Goal: Information Seeking & Learning: Learn about a topic

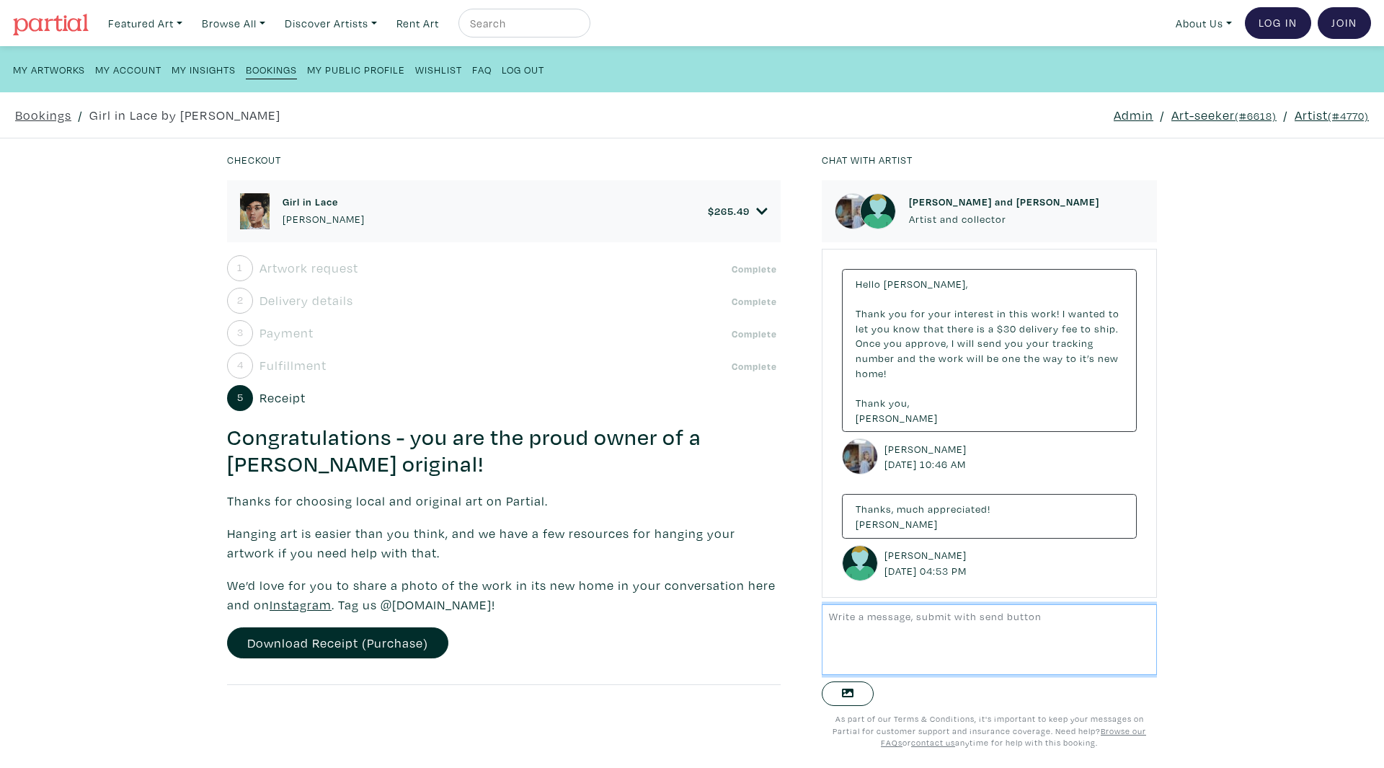
scroll to position [18, 0]
click at [1218, 107] on link "Art-seeker (#6618)" at bounding box center [1224, 114] width 105 height 19
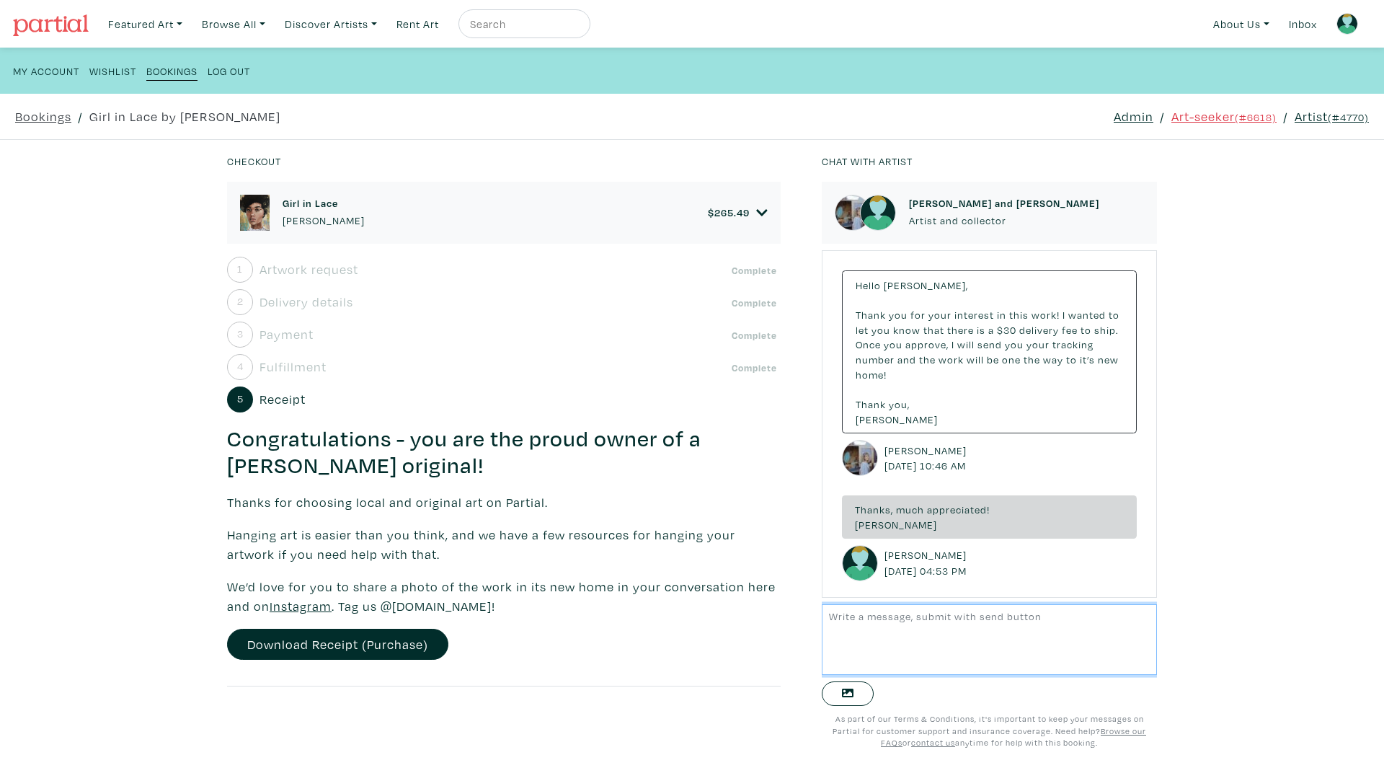
scroll to position [18, 0]
click at [307, 310] on span "Delivery details" at bounding box center [307, 301] width 94 height 19
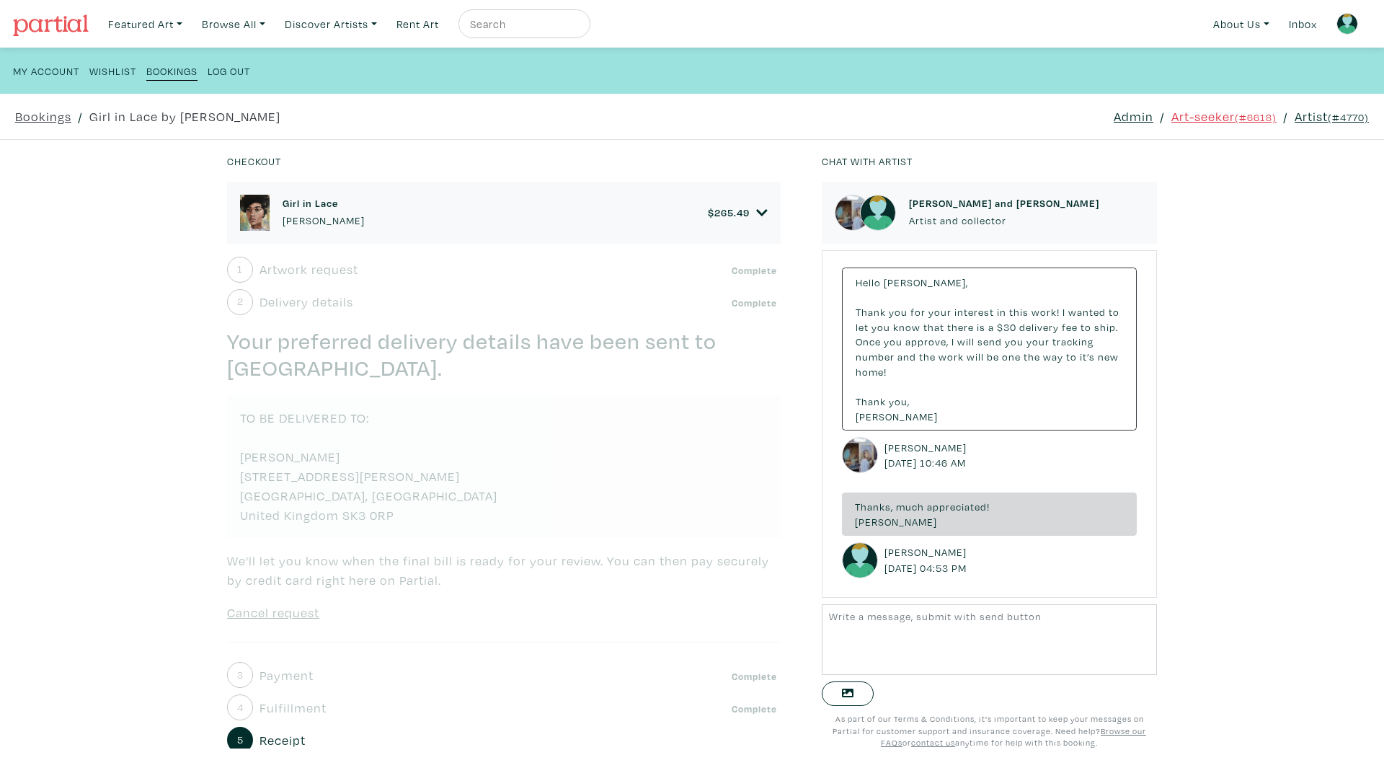
drag, startPoint x: 407, startPoint y: 519, endPoint x: 585, endPoint y: 160, distance: 401.1
click at [247, 477] on div "1 Artwork request Complete Your purchase request for Girl in Lace has been sent…" at bounding box center [504, 642] width 554 height 771
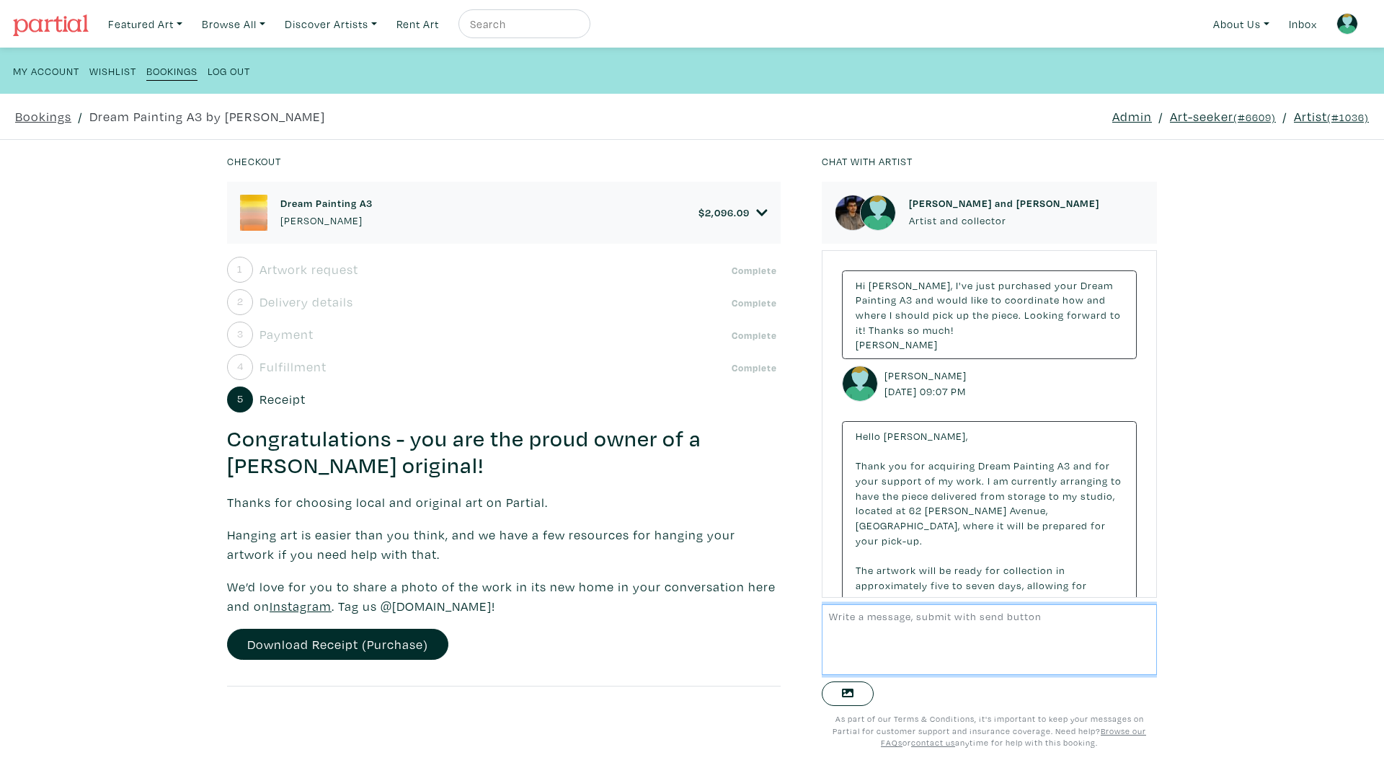
scroll to position [288, 0]
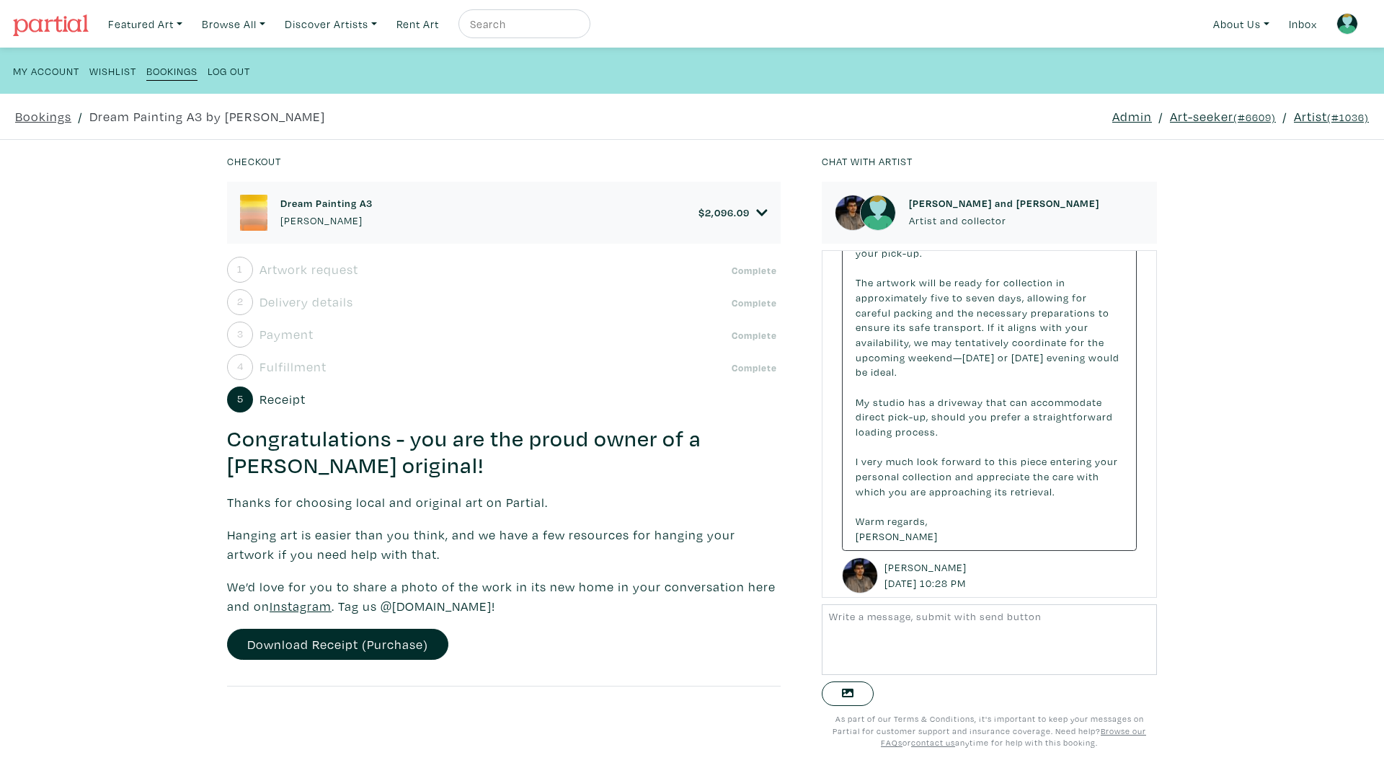
click at [1196, 123] on link "Art-seeker (#6609)" at bounding box center [1223, 116] width 106 height 19
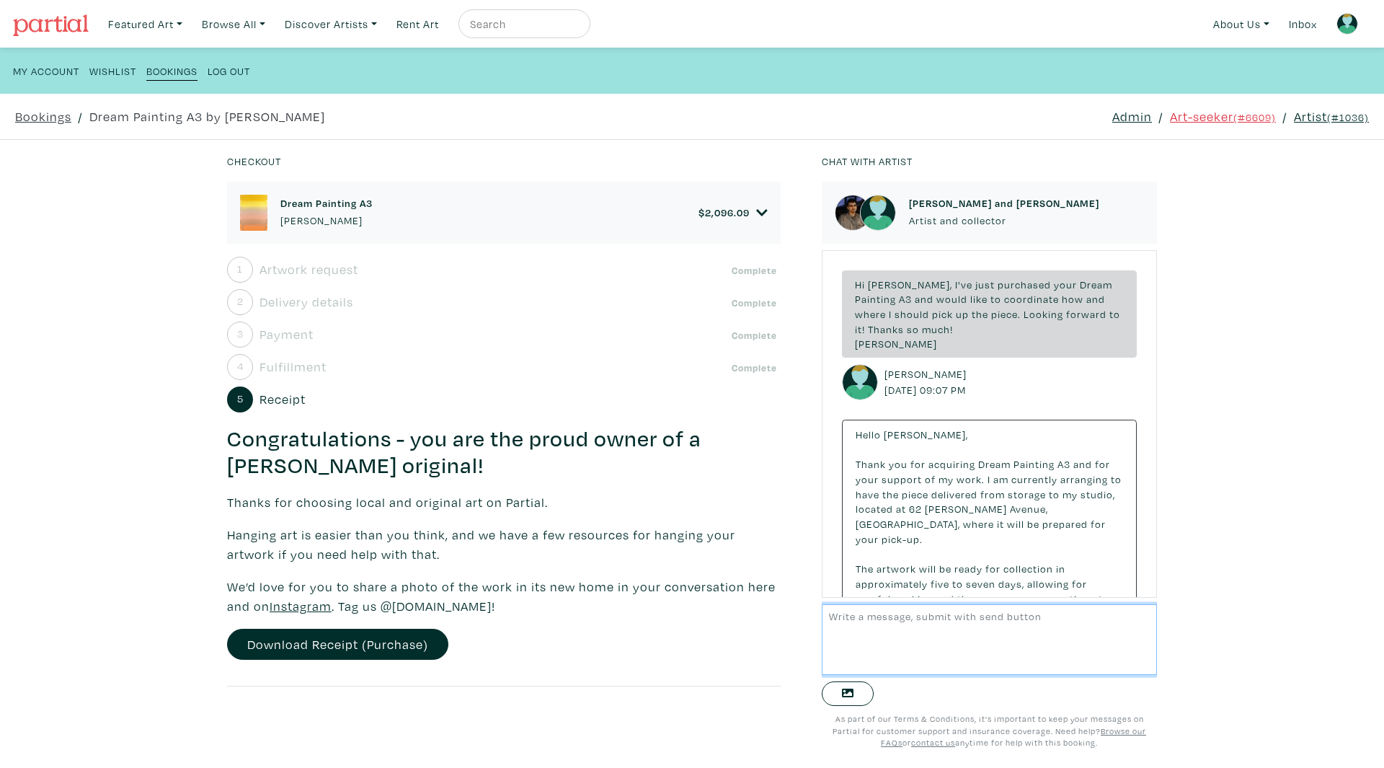
scroll to position [286, 0]
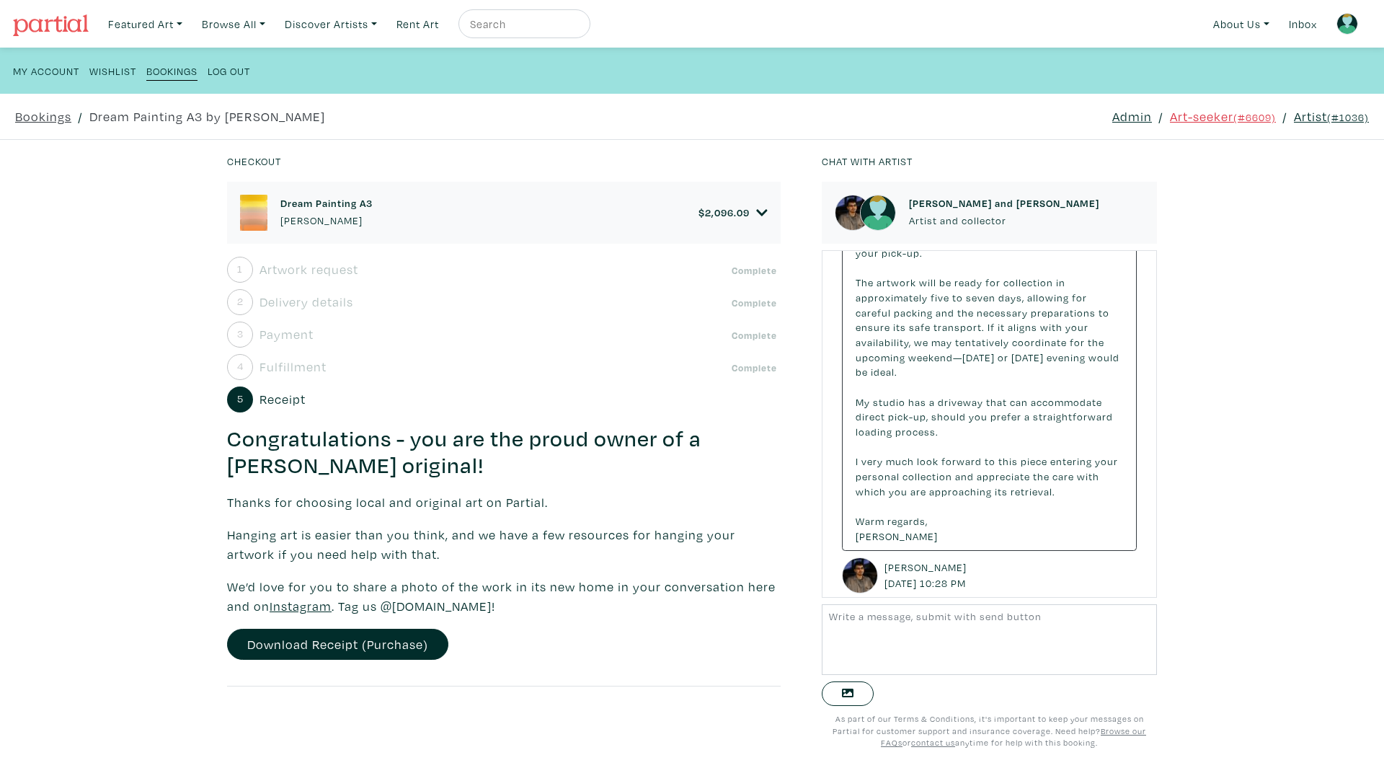
click at [759, 220] on div "Dream Painting A3 Kyle Yip $ 2,096.09" at bounding box center [504, 213] width 528 height 36
click at [759, 214] on icon at bounding box center [762, 212] width 12 height 13
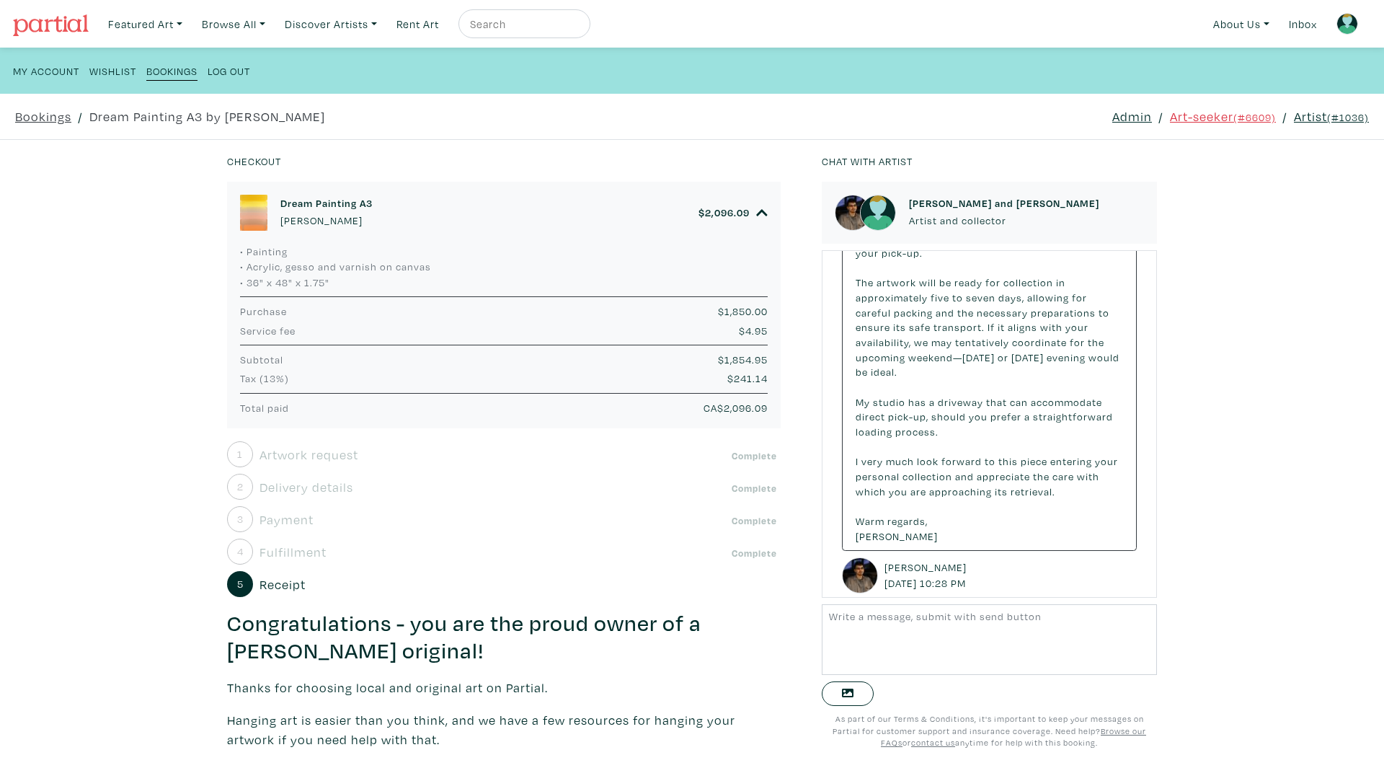
drag, startPoint x: 65, startPoint y: 13, endPoint x: 63, endPoint y: 20, distance: 7.4
click at [65, 14] on link at bounding box center [51, 23] width 76 height 33
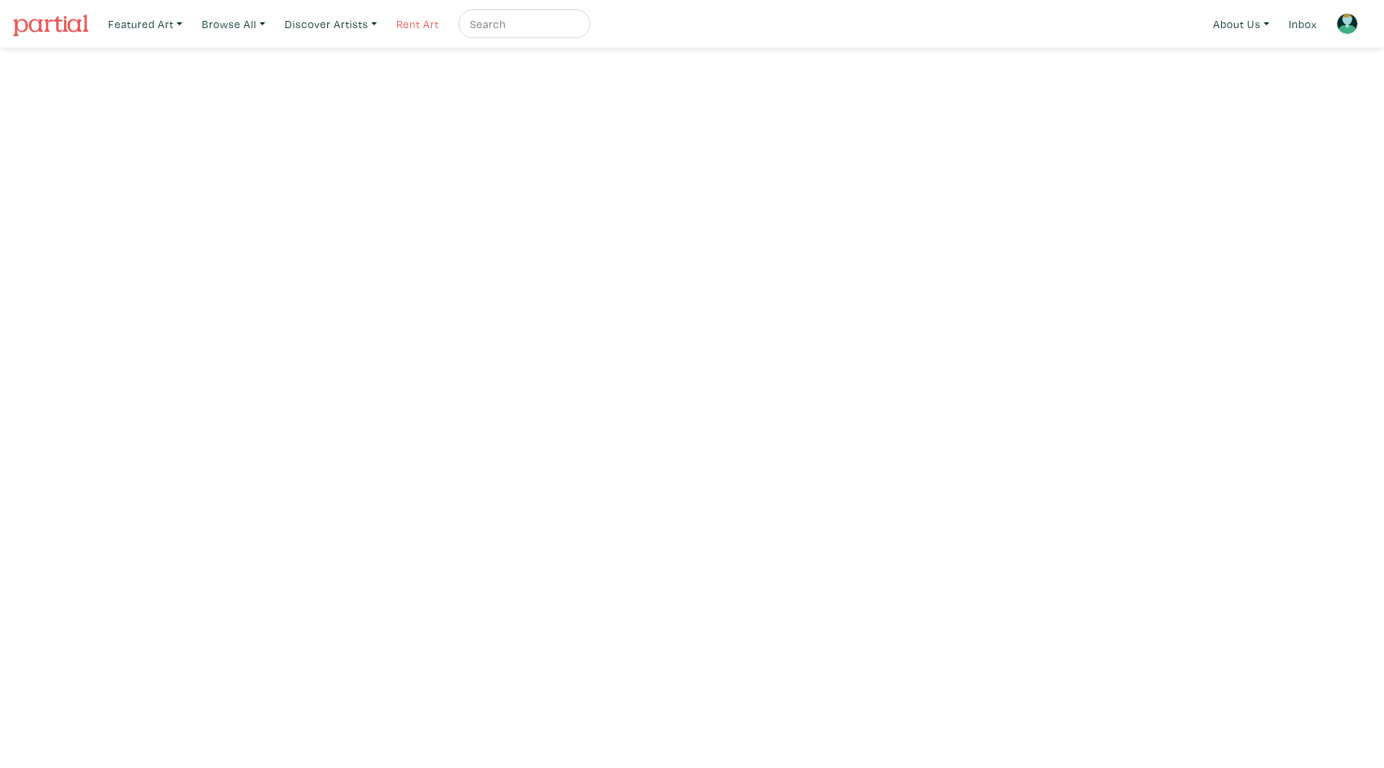
click at [402, 29] on link "Rent Art" at bounding box center [418, 24] width 56 height 30
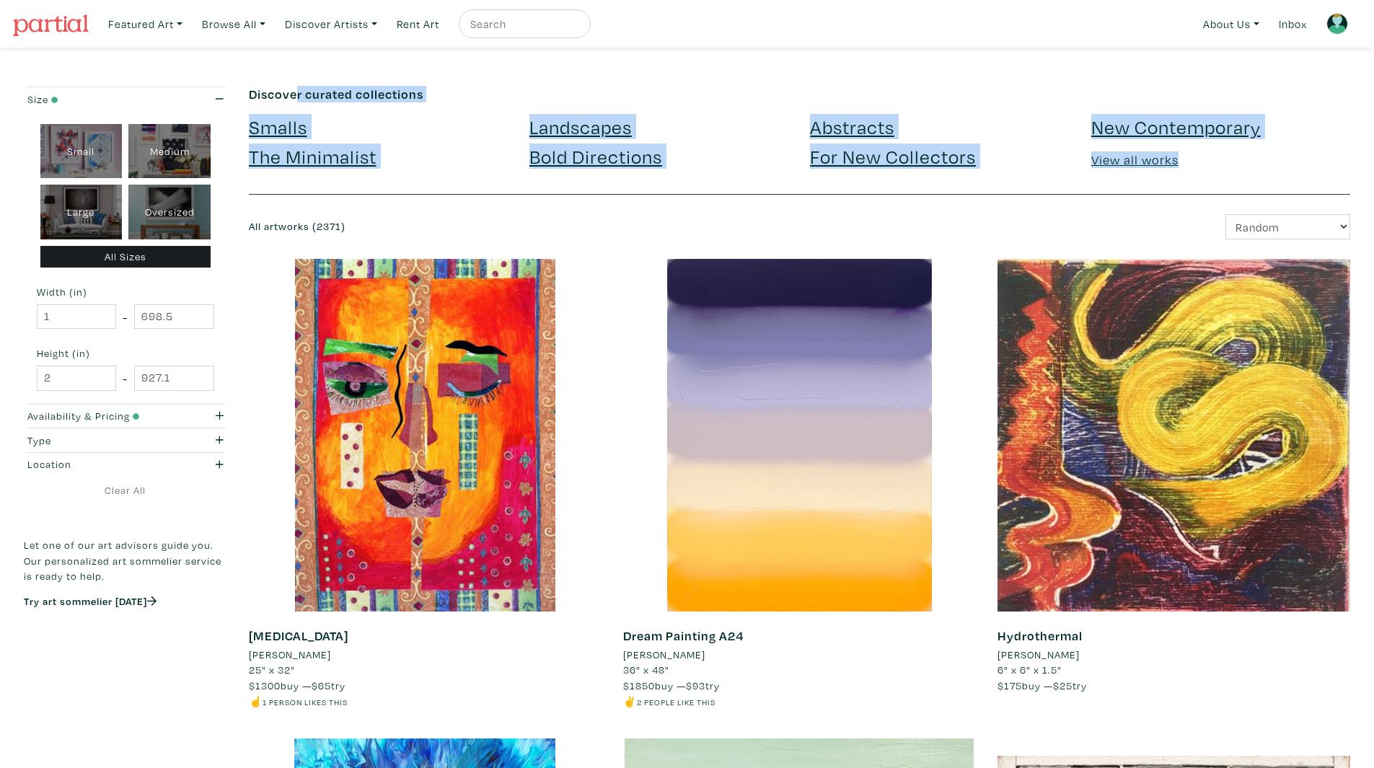
drag, startPoint x: 239, startPoint y: 77, endPoint x: 1340, endPoint y: 176, distance: 1105.4
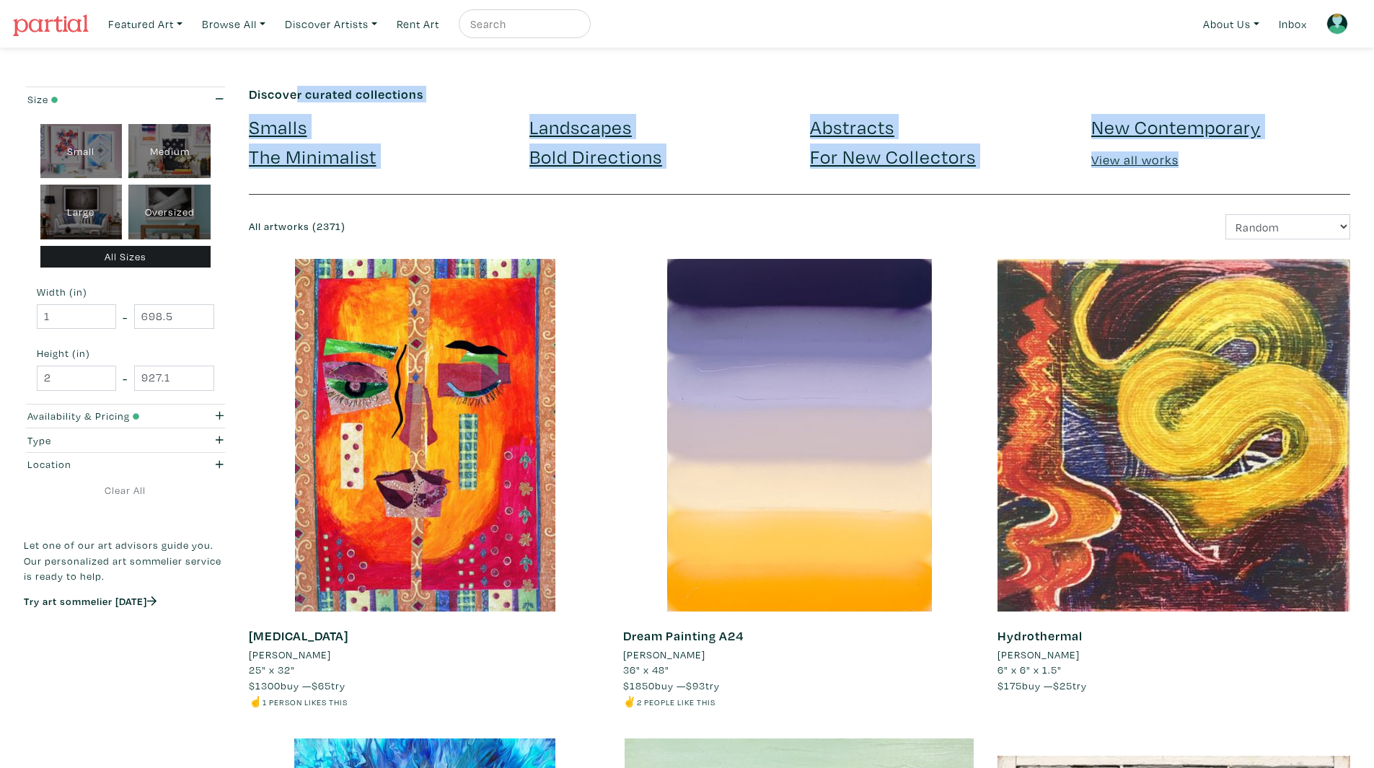
drag, startPoint x: 1339, startPoint y: 176, endPoint x: 247, endPoint y: 90, distance: 1095.7
drag, startPoint x: 247, startPoint y: 90, endPoint x: 1234, endPoint y: 181, distance: 991.2
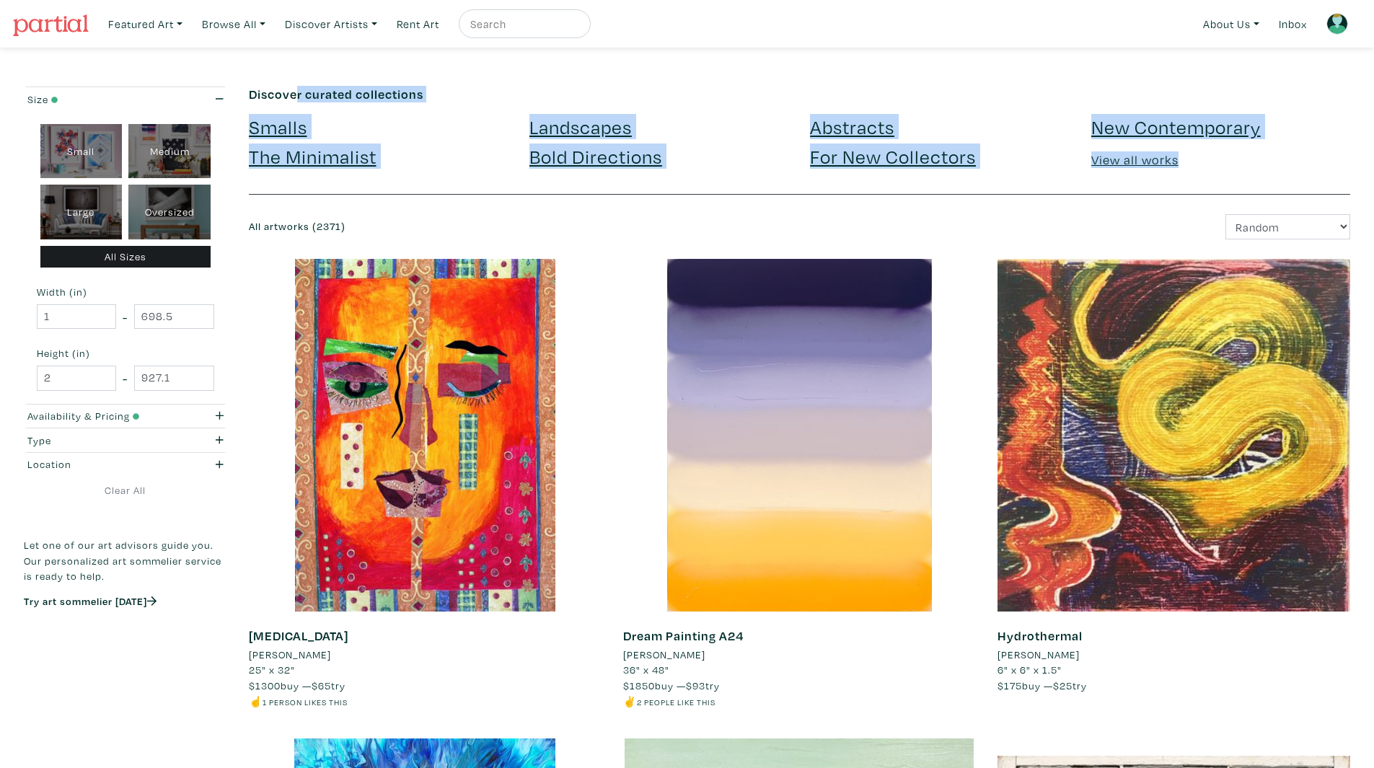
drag, startPoint x: 1243, startPoint y: 177, endPoint x: 242, endPoint y: 91, distance: 1004.5
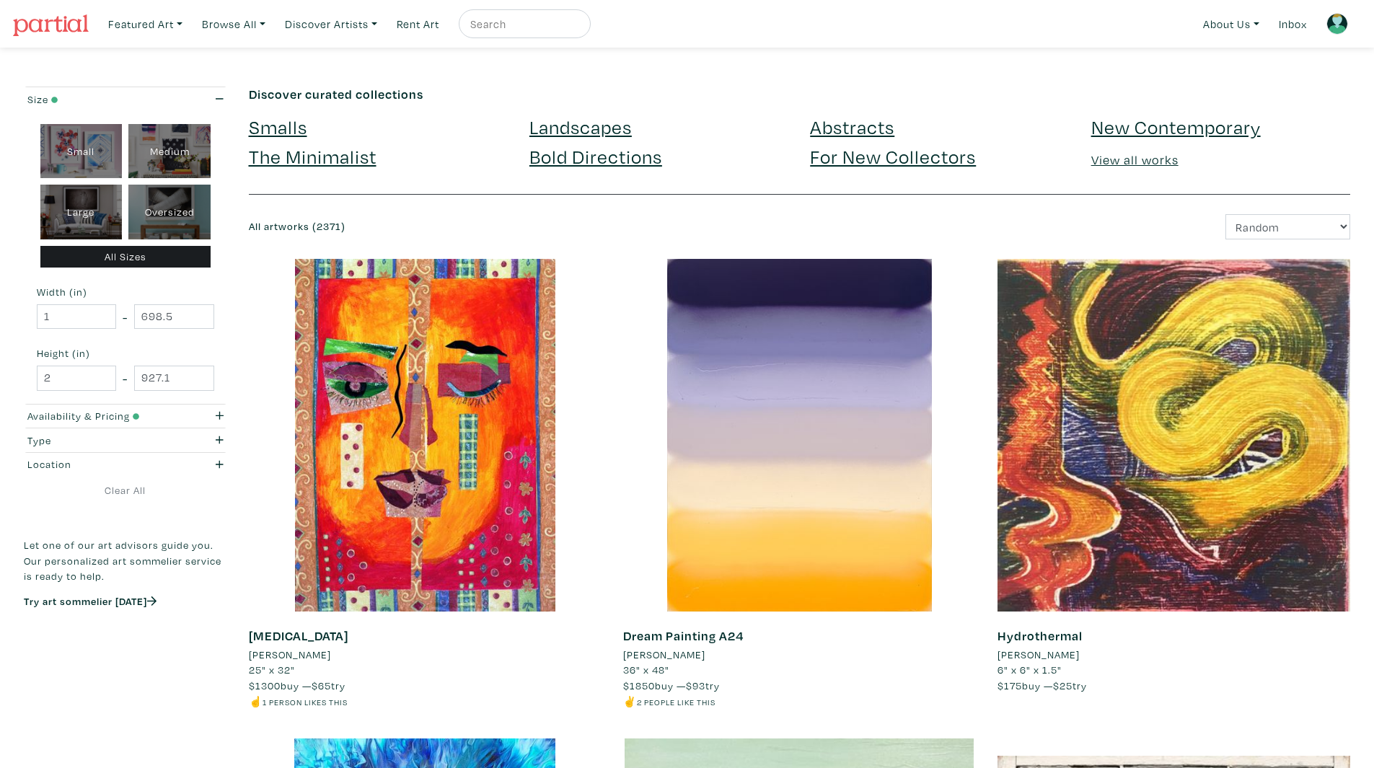
drag, startPoint x: 244, startPoint y: 91, endPoint x: 533, endPoint y: 89, distance: 289.1
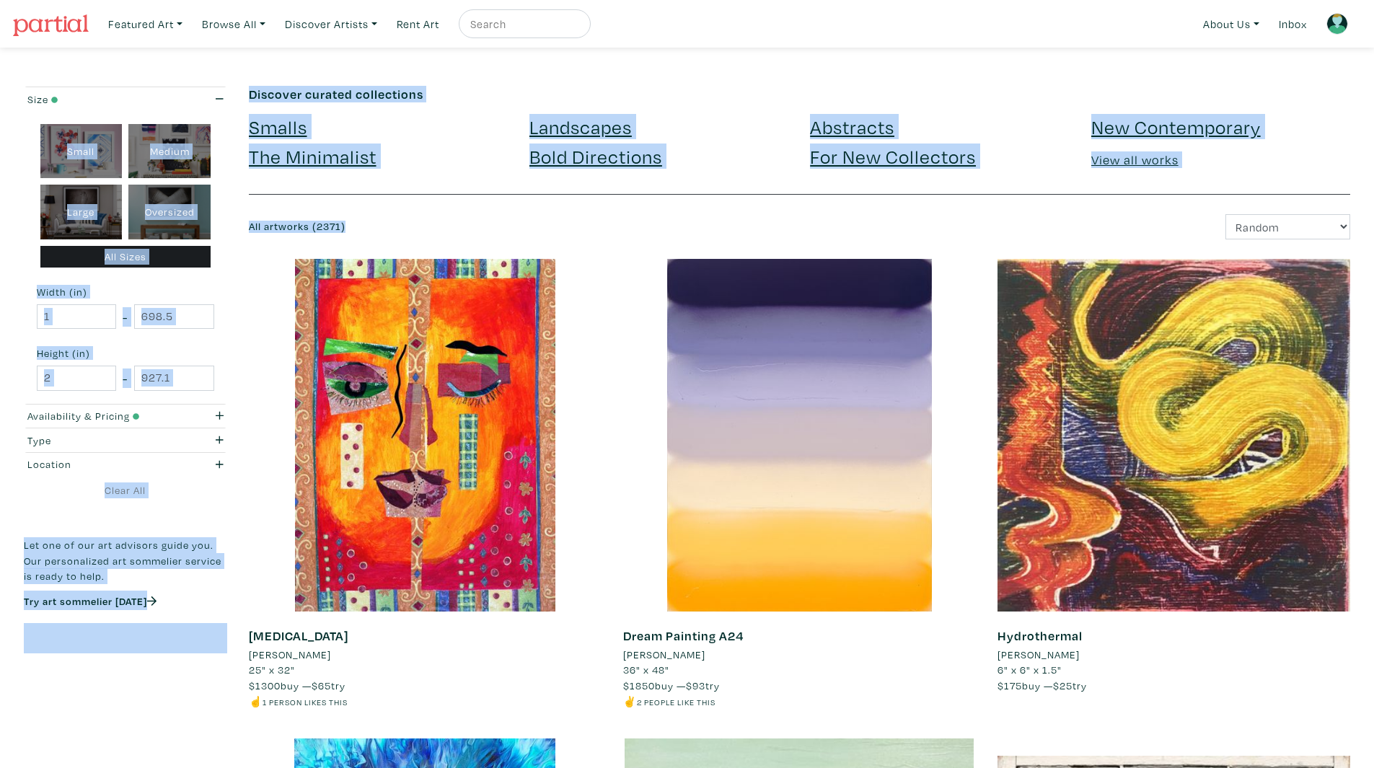
drag, startPoint x: 854, startPoint y: 224, endPoint x: 228, endPoint y: 75, distance: 643.4
click at [642, 657] on li "Kyle Yip" at bounding box center [664, 655] width 82 height 16
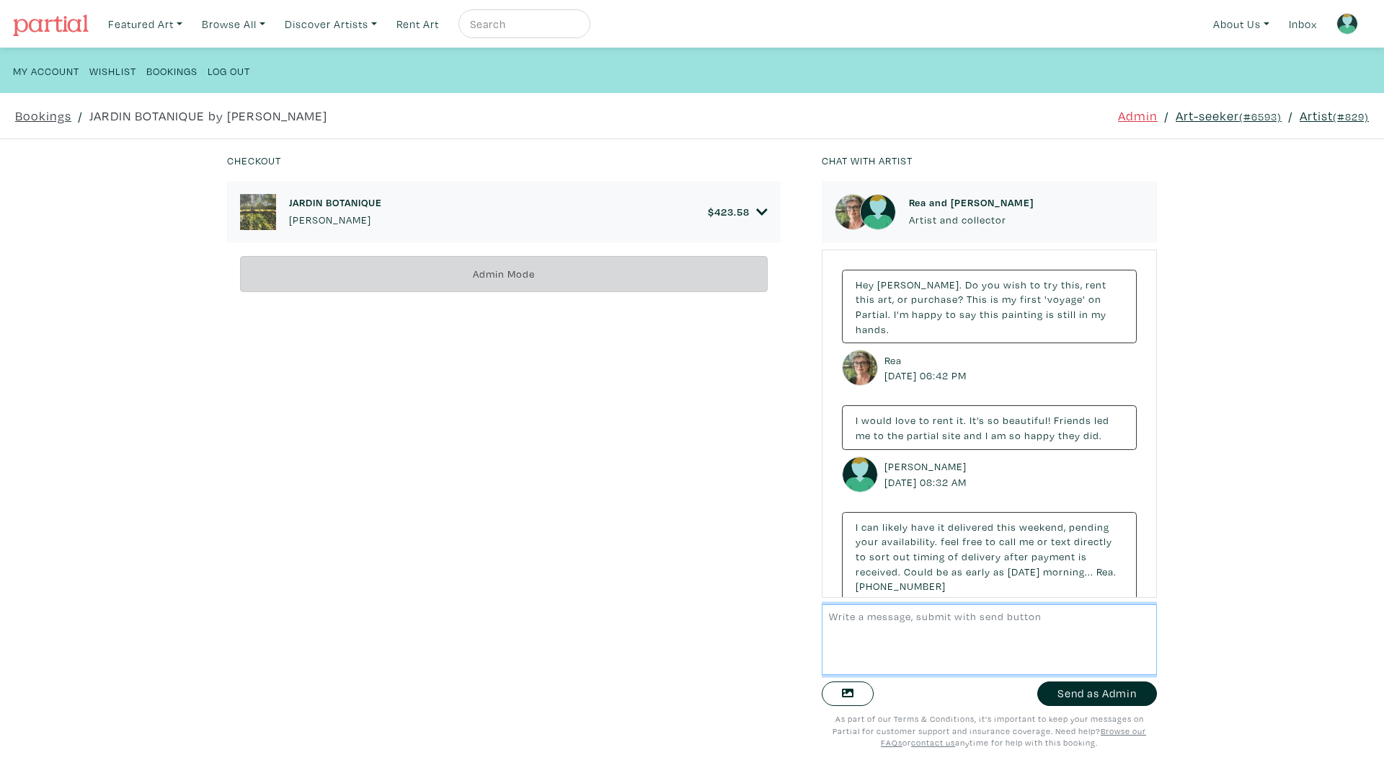
scroll to position [1593, 0]
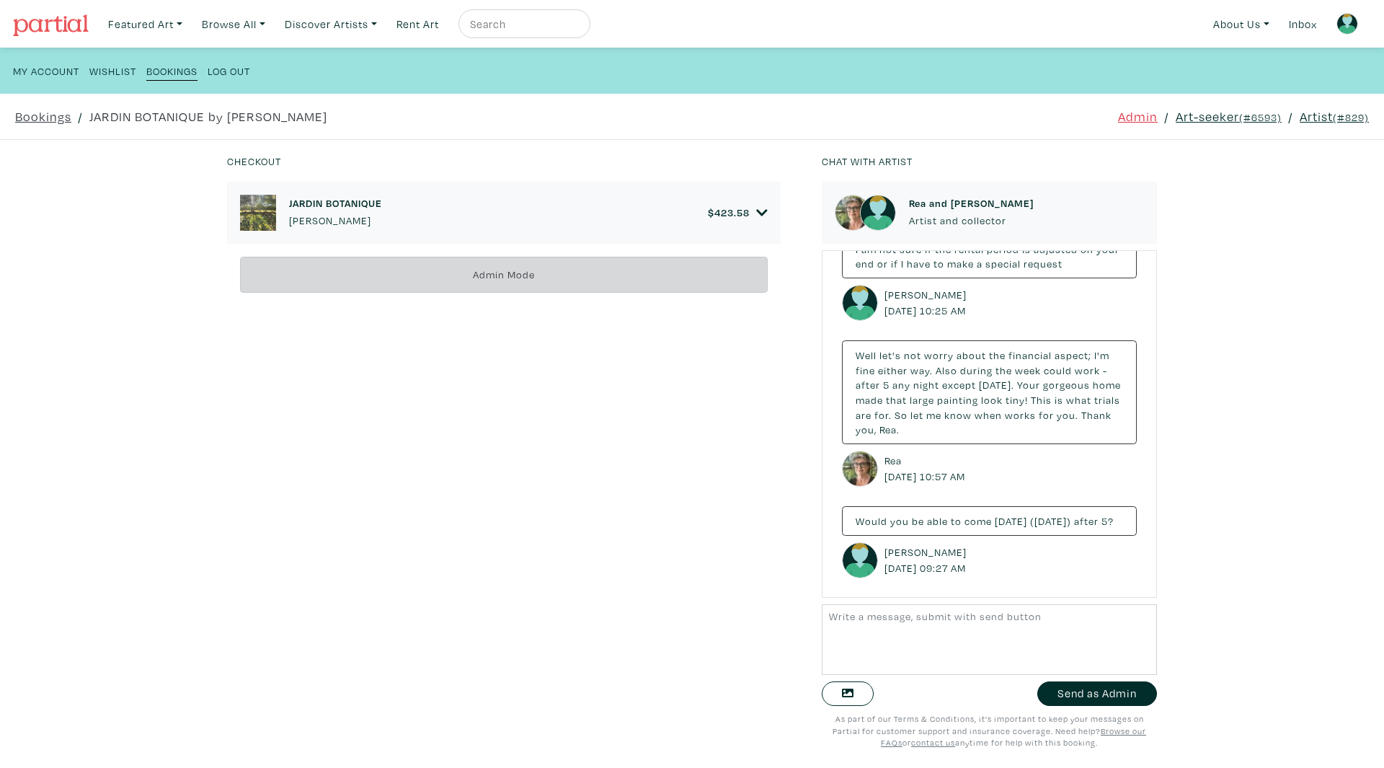
click at [756, 213] on icon at bounding box center [761, 212] width 11 height 6
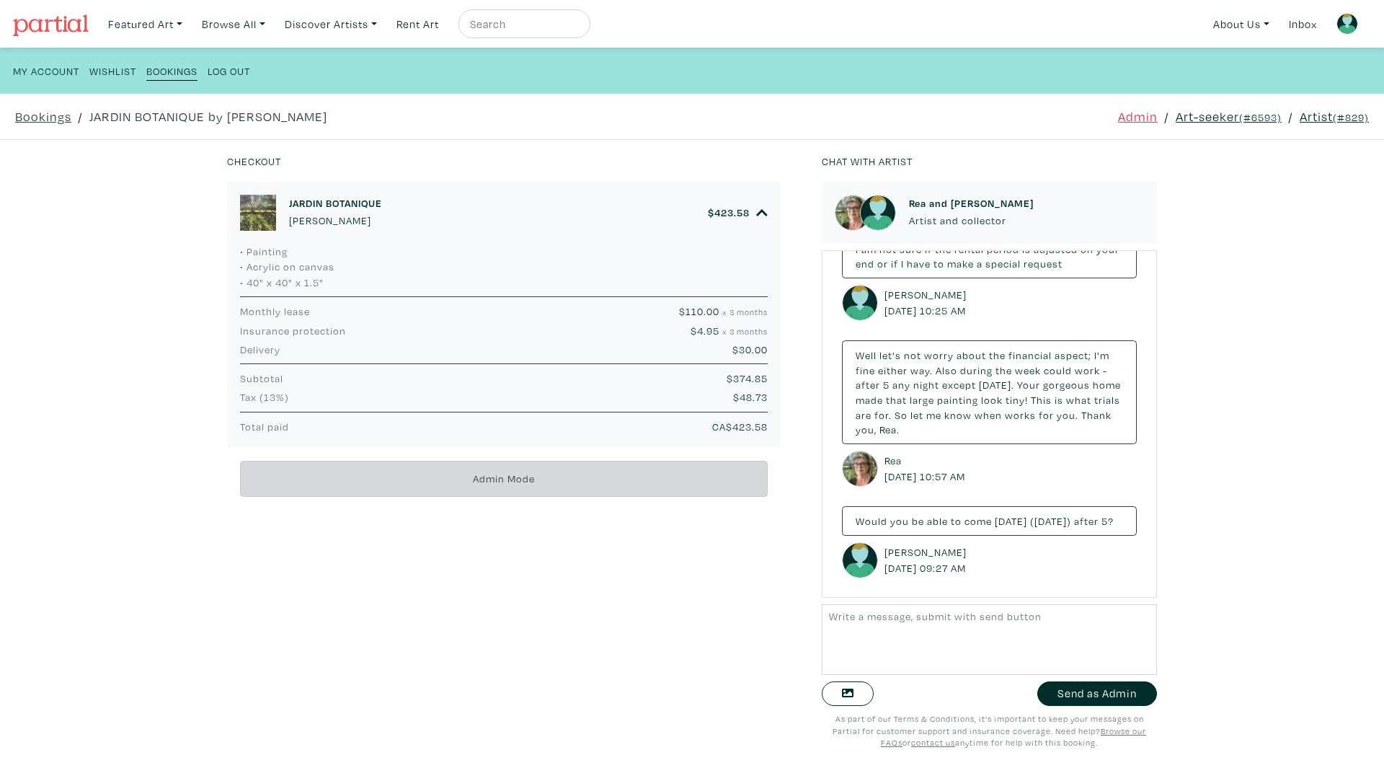
click at [249, 213] on img at bounding box center [258, 213] width 36 height 36
drag, startPoint x: 286, startPoint y: 283, endPoint x: 242, endPoint y: 286, distance: 44.0
click at [242, 286] on li "• 40" x 40" x 1.5"" at bounding box center [504, 283] width 528 height 16
click at [1224, 120] on link "Art-seeker (#6593)" at bounding box center [1229, 116] width 106 height 19
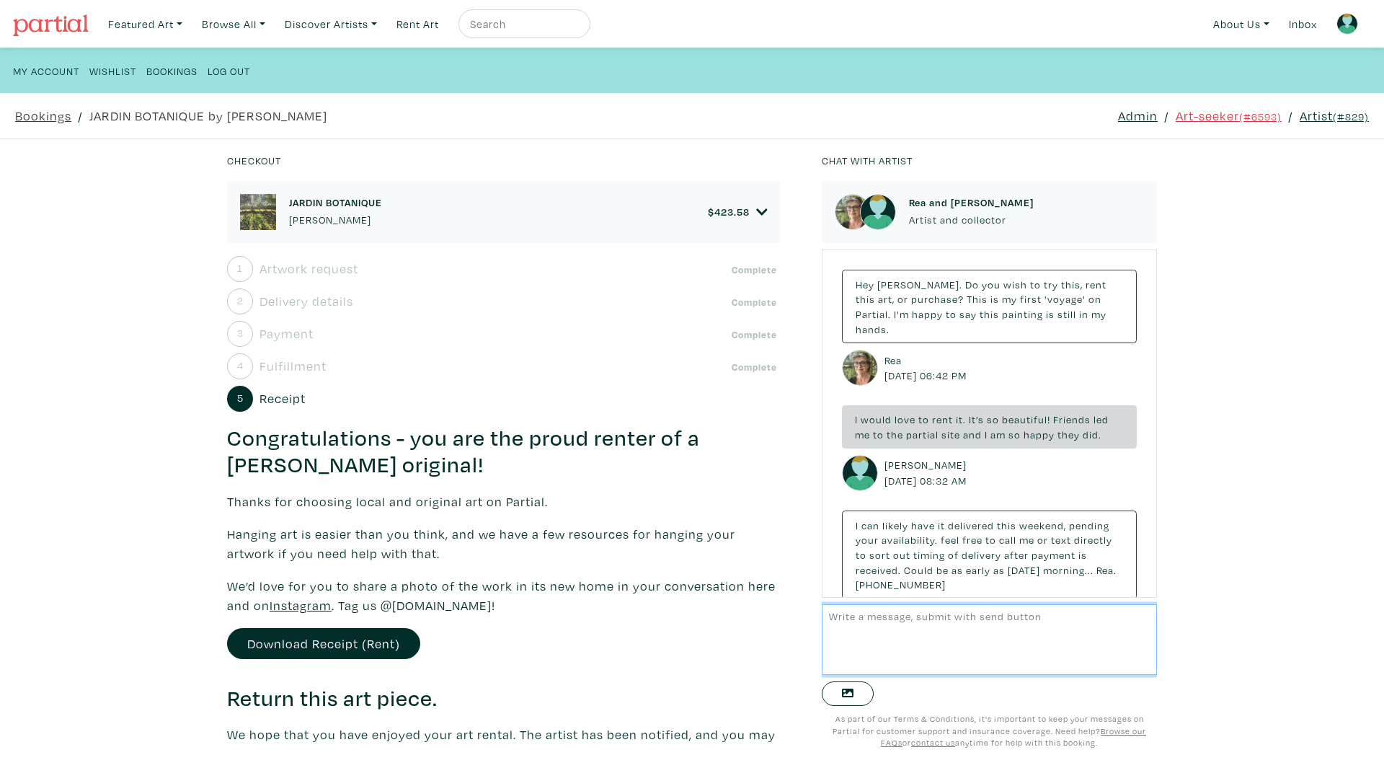
scroll to position [1583, 0]
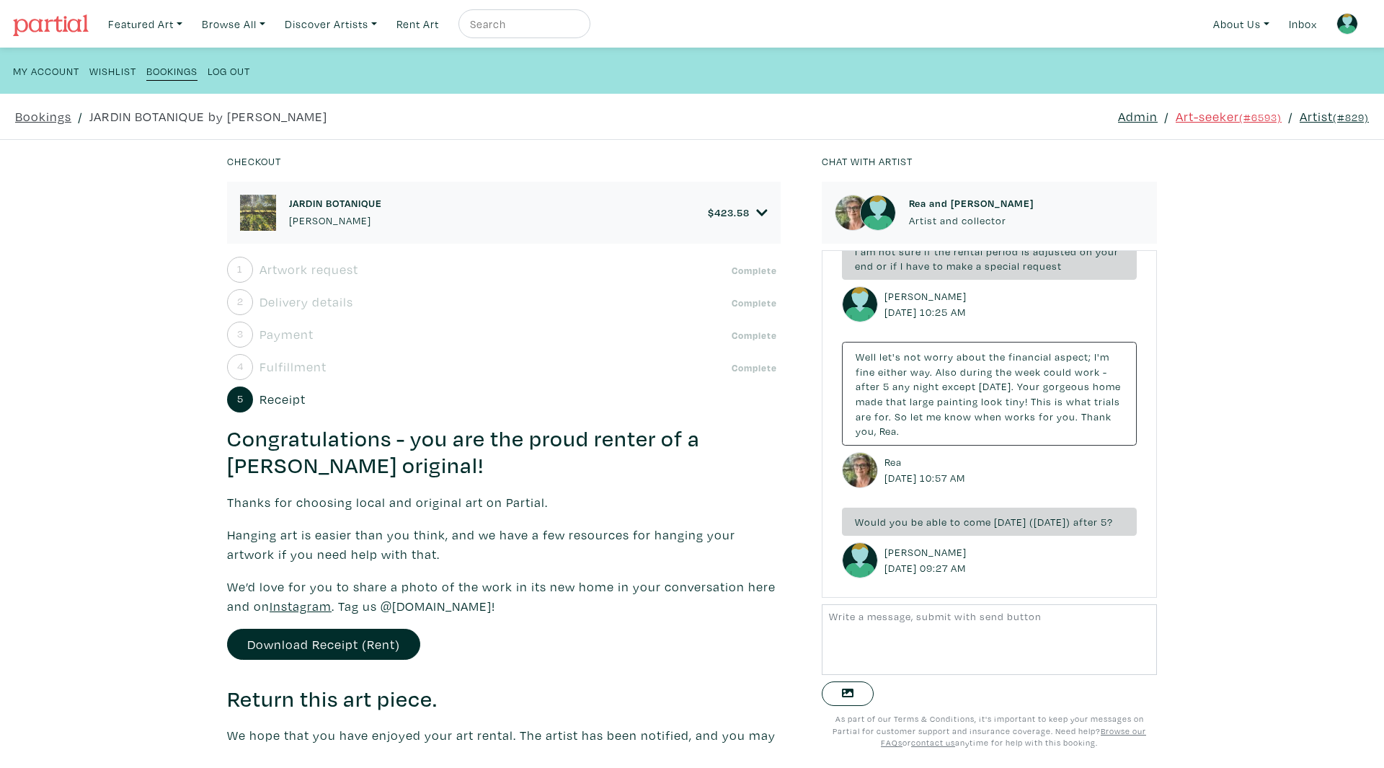
click at [278, 314] on div "2 Delivery details" at bounding box center [290, 302] width 126 height 26
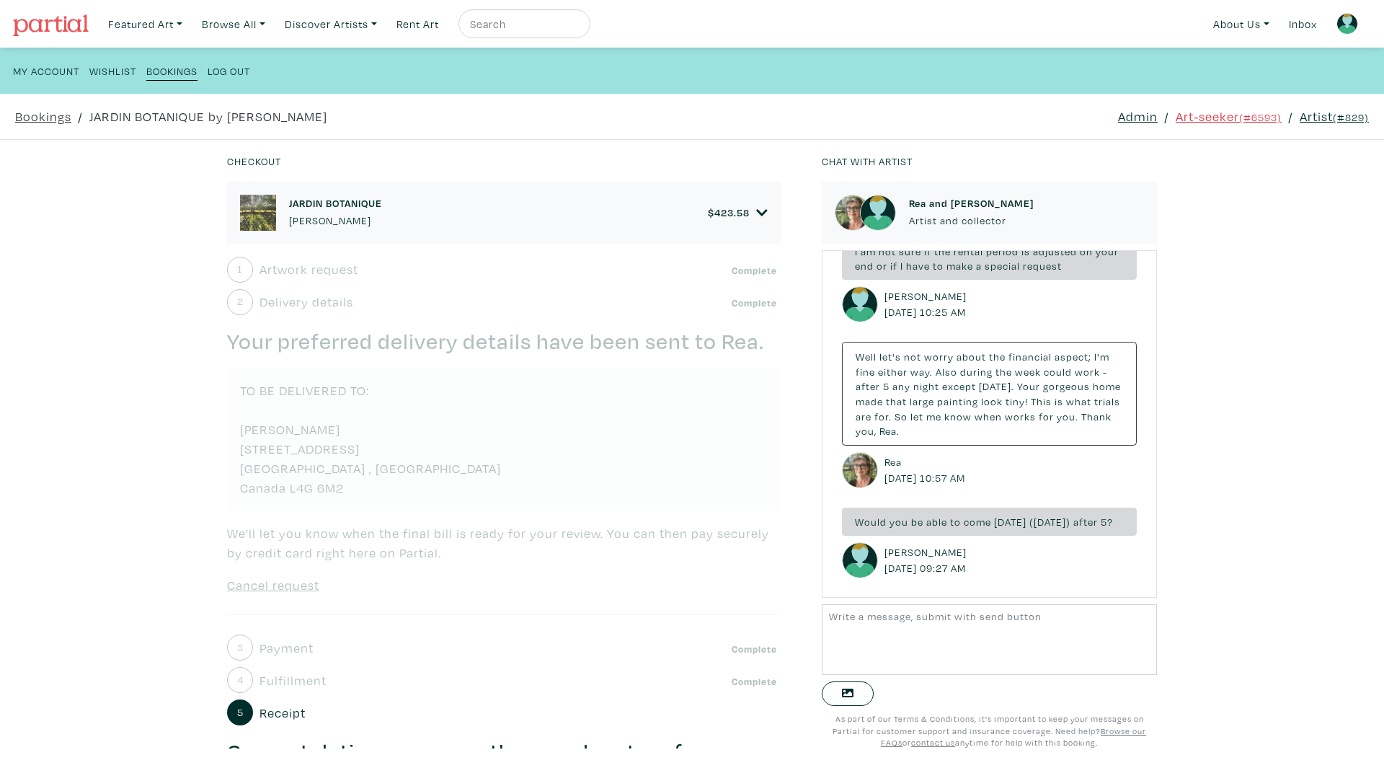
drag, startPoint x: 324, startPoint y: 441, endPoint x: 242, endPoint y: 453, distance: 83.7
click at [242, 453] on div "1 Artwork request Complete Your rental request for JARDIN BOTANIQUE has been se…" at bounding box center [504, 684] width 554 height 855
click at [1300, 116] on link "Artist (#829)" at bounding box center [1334, 116] width 69 height 19
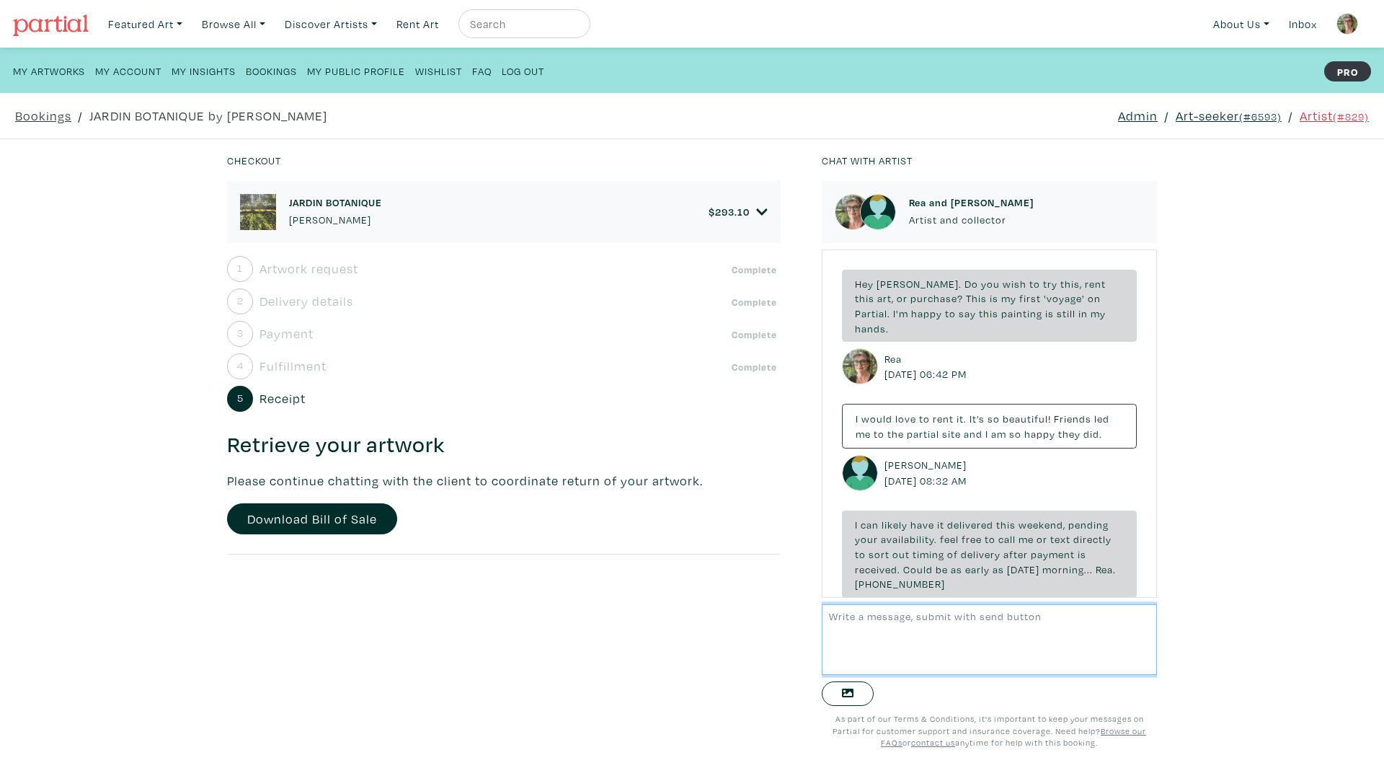
scroll to position [1583, 0]
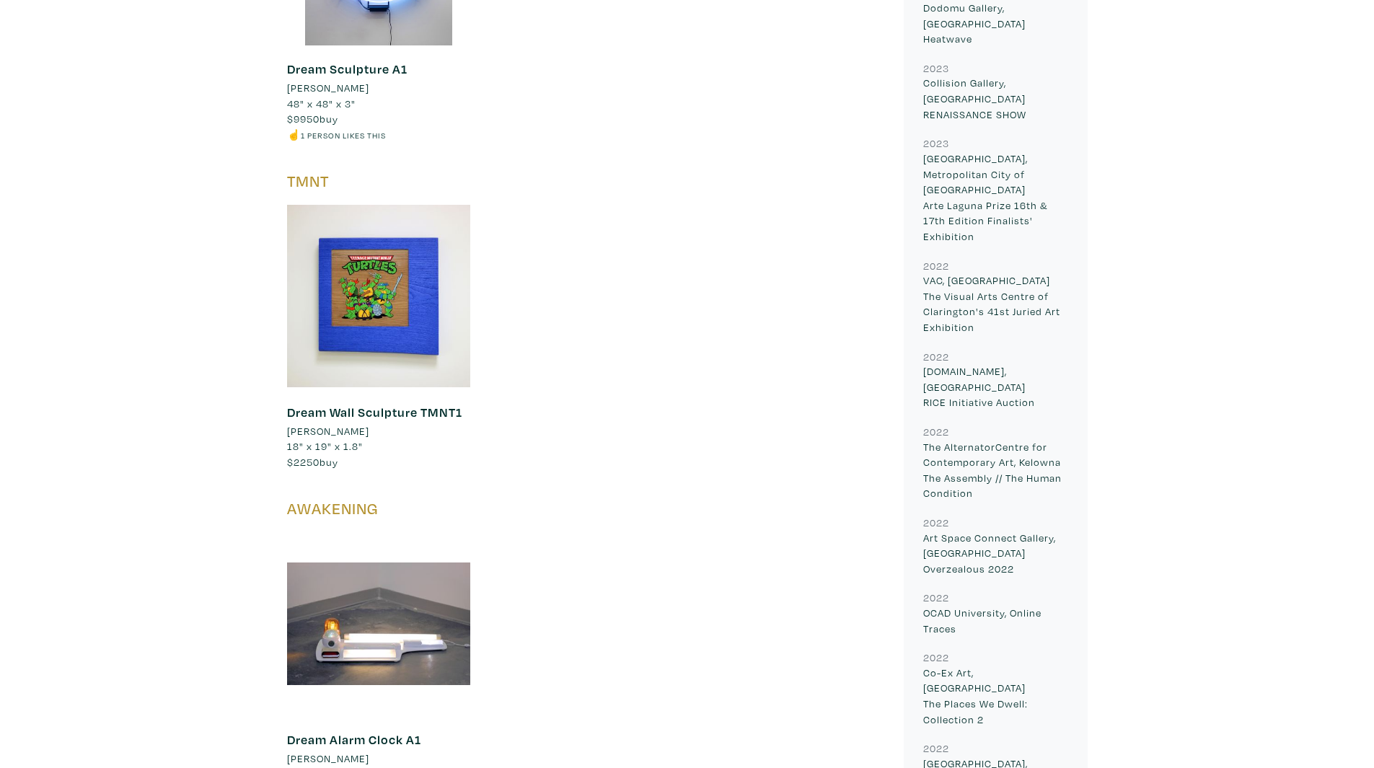
scroll to position [1298, 0]
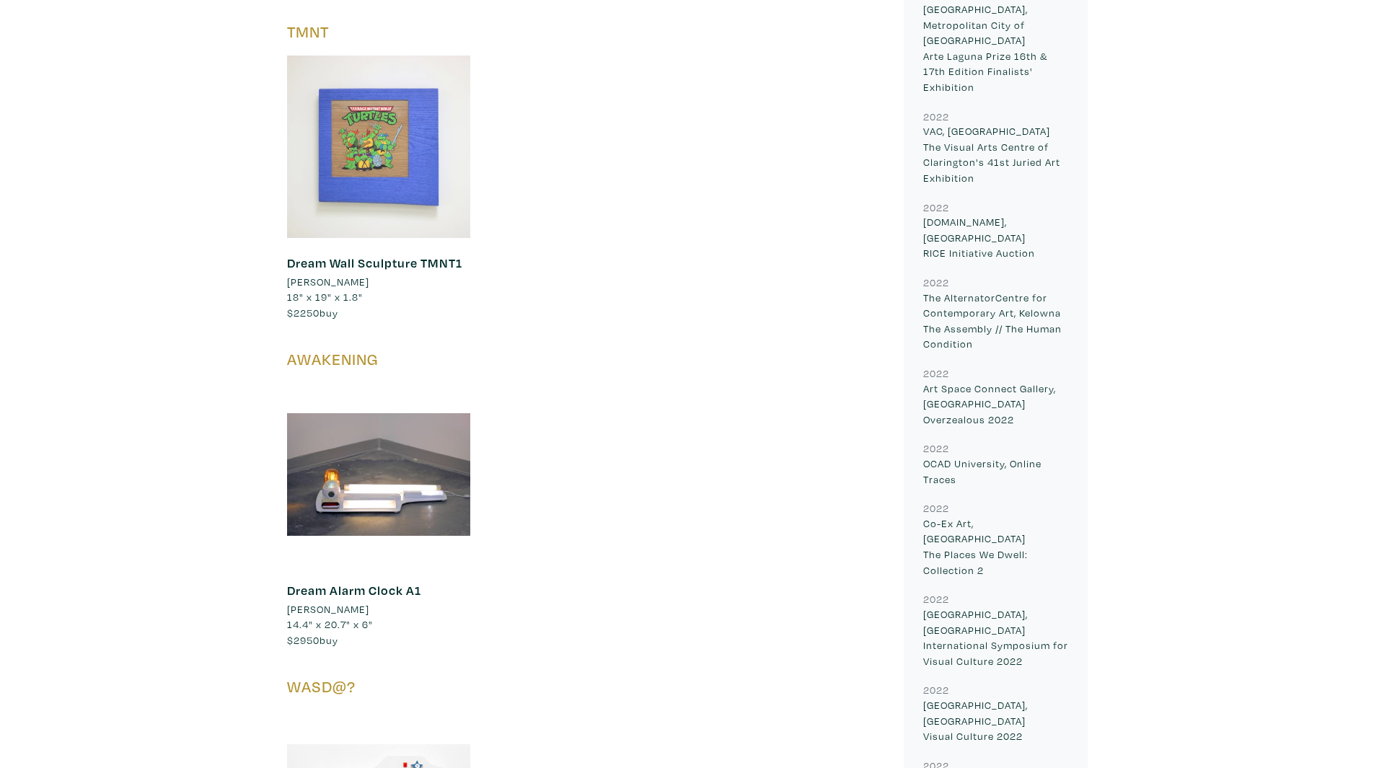
click at [389, 192] on div at bounding box center [379, 147] width 184 height 184
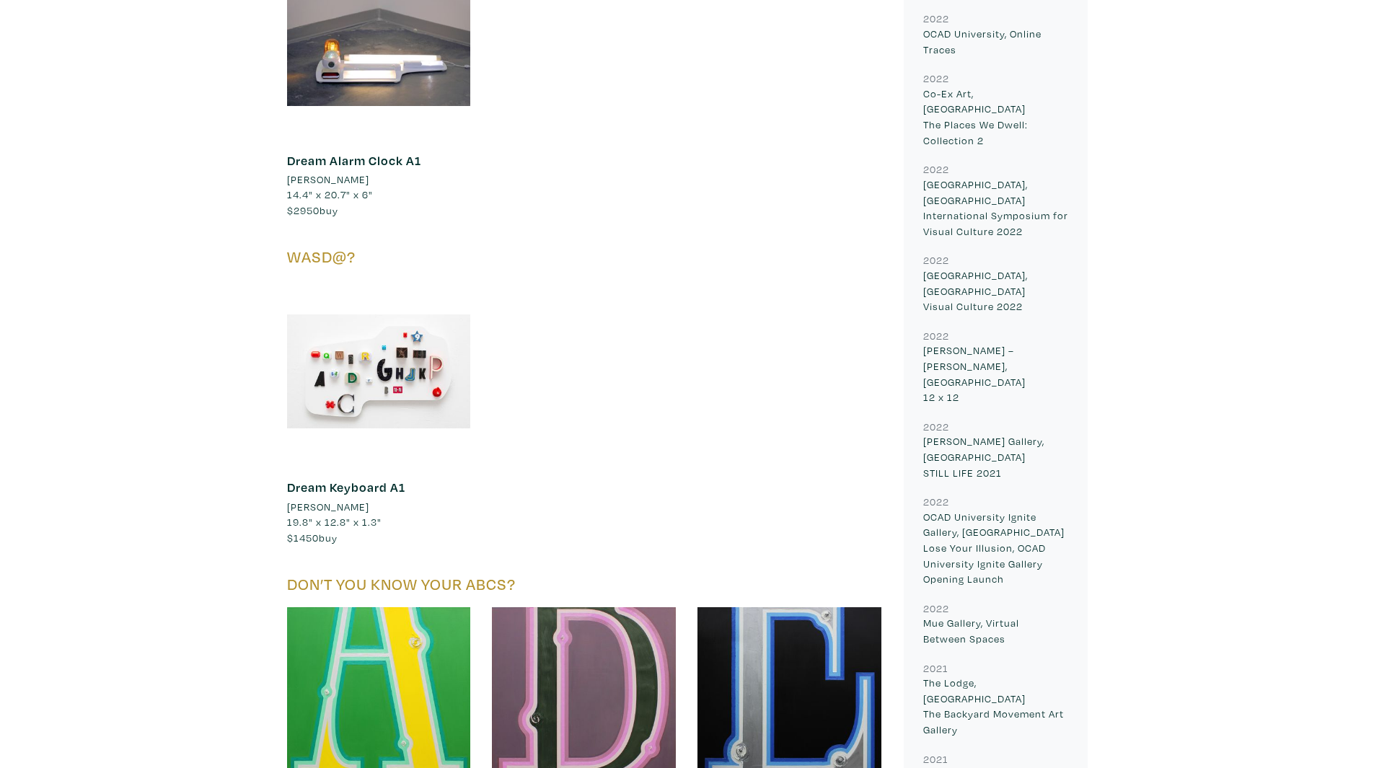
scroll to position [390, 0]
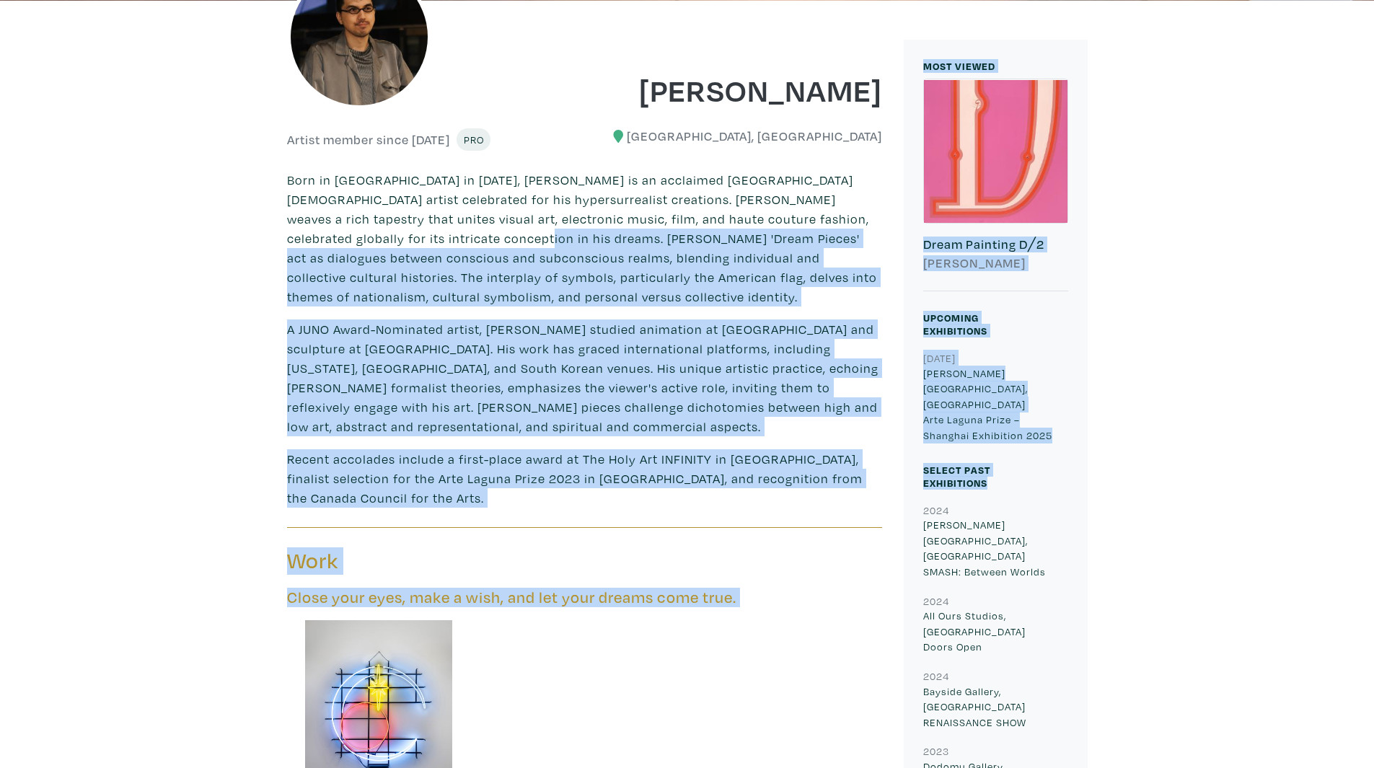
drag, startPoint x: 1066, startPoint y: 456, endPoint x: 410, endPoint y: 246, distance: 688.9
click at [410, 246] on p "Born in Scarborough in 1988, Kyle Yip is an acclaimed Toronto-based artist cele…" at bounding box center [584, 238] width 595 height 136
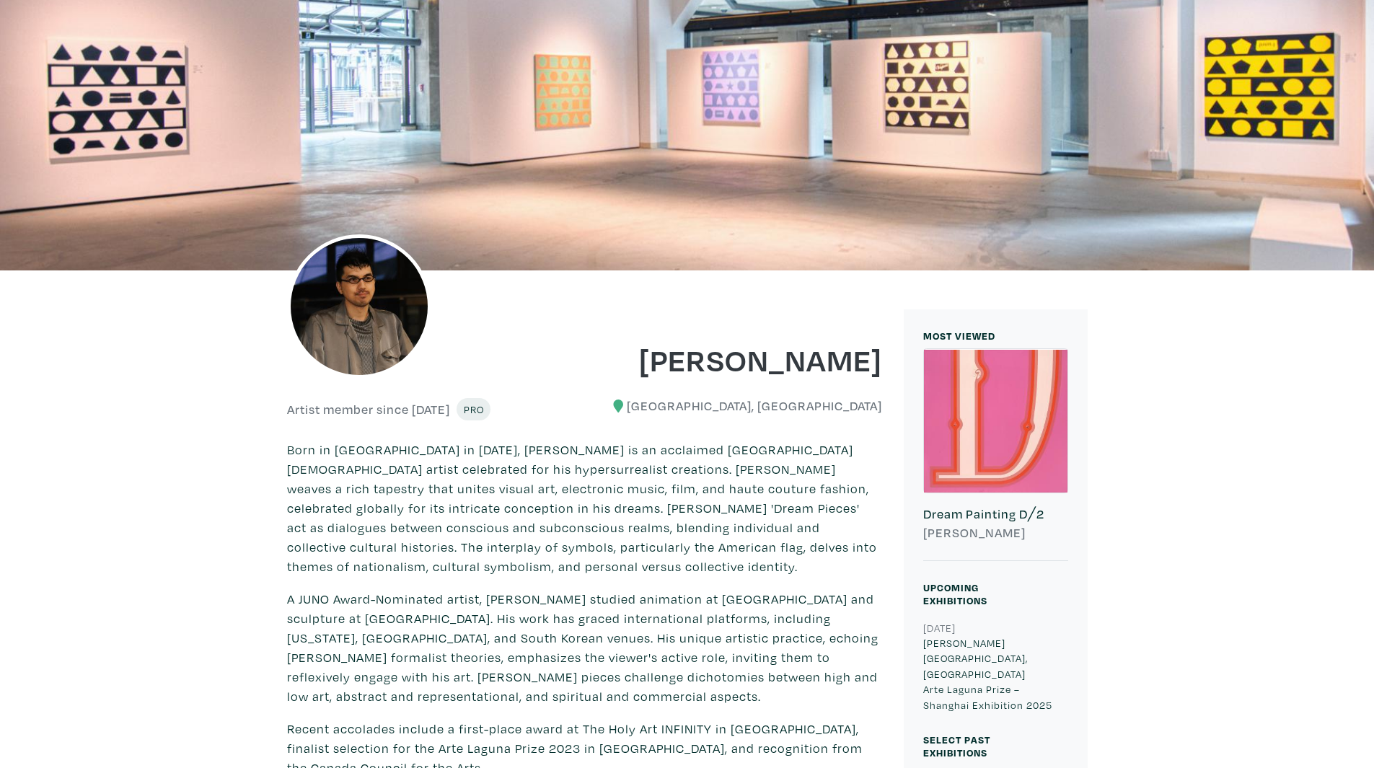
scroll to position [102, 0]
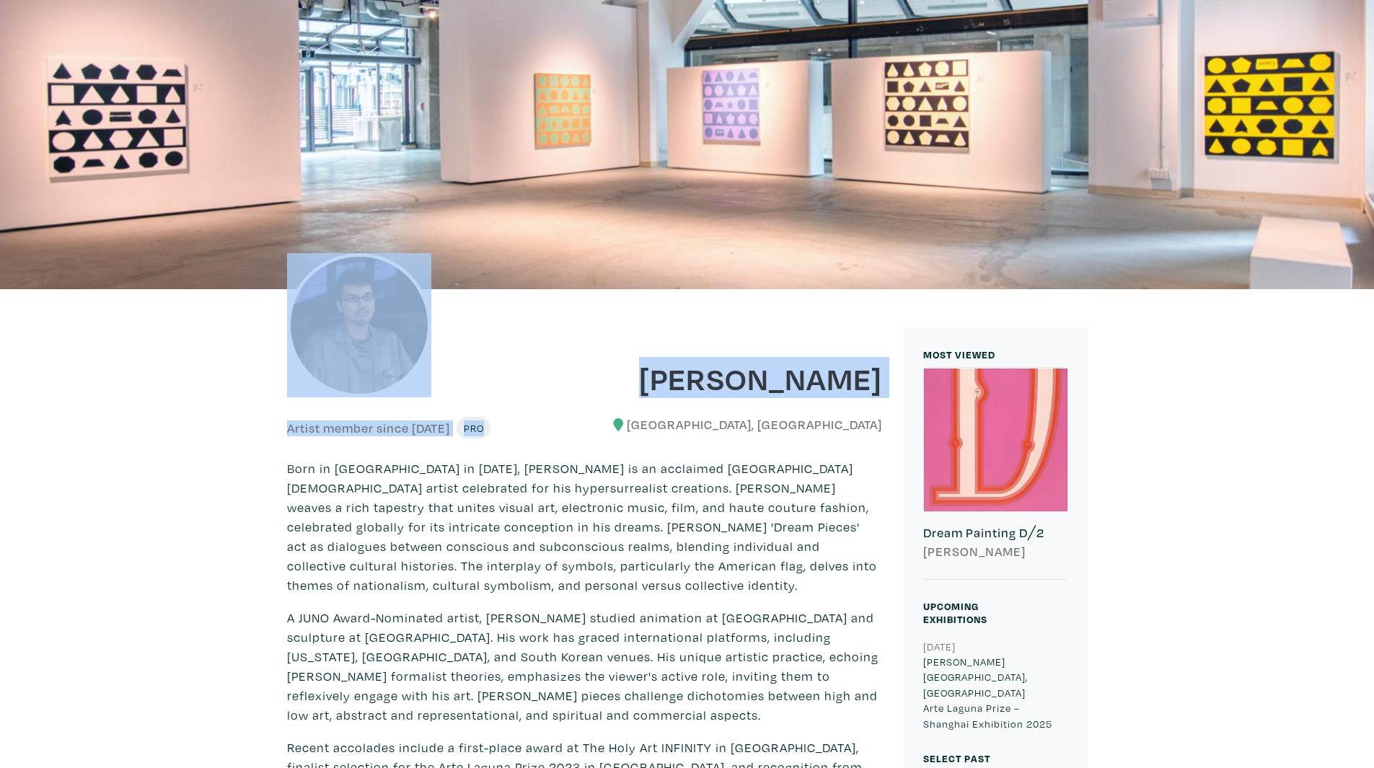
drag, startPoint x: 216, startPoint y: 218, endPoint x: 757, endPoint y: 401, distance: 570.7
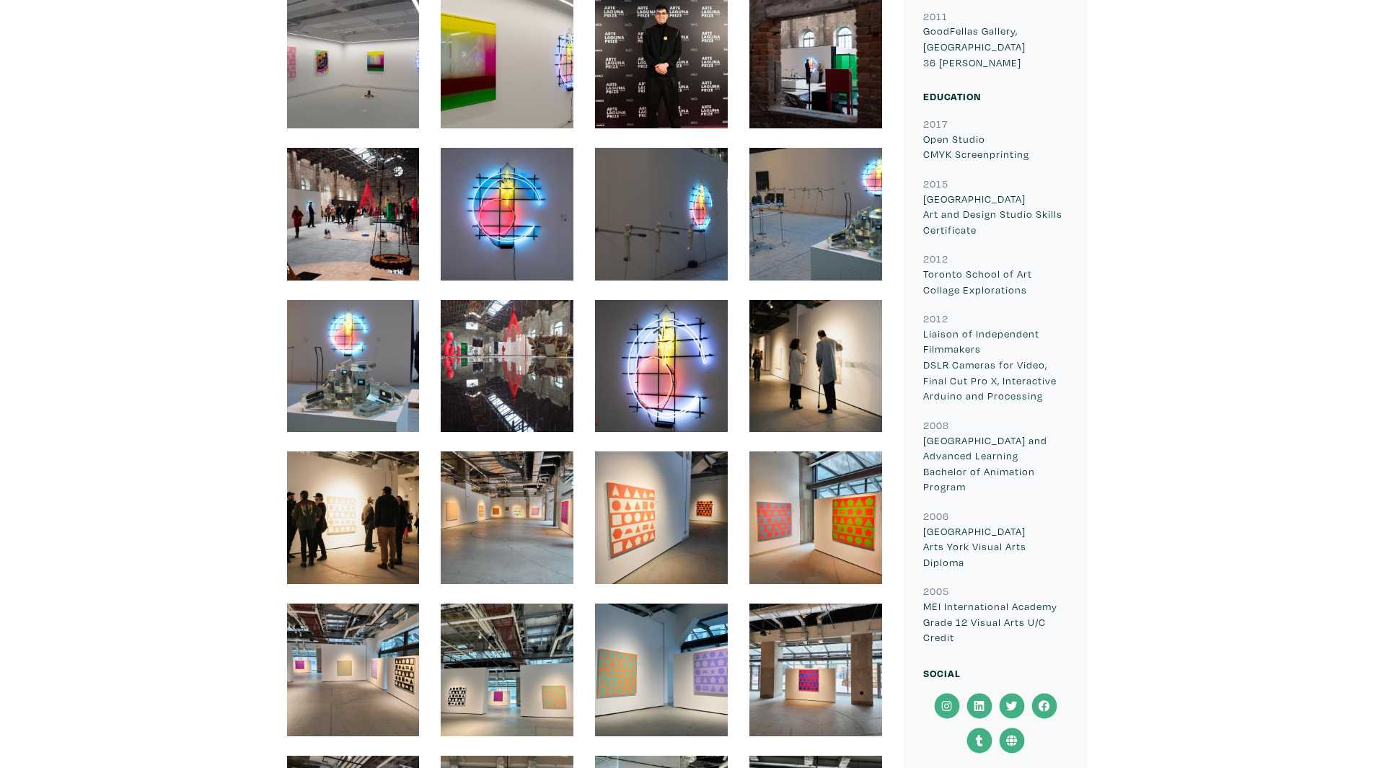
scroll to position [13857, 0]
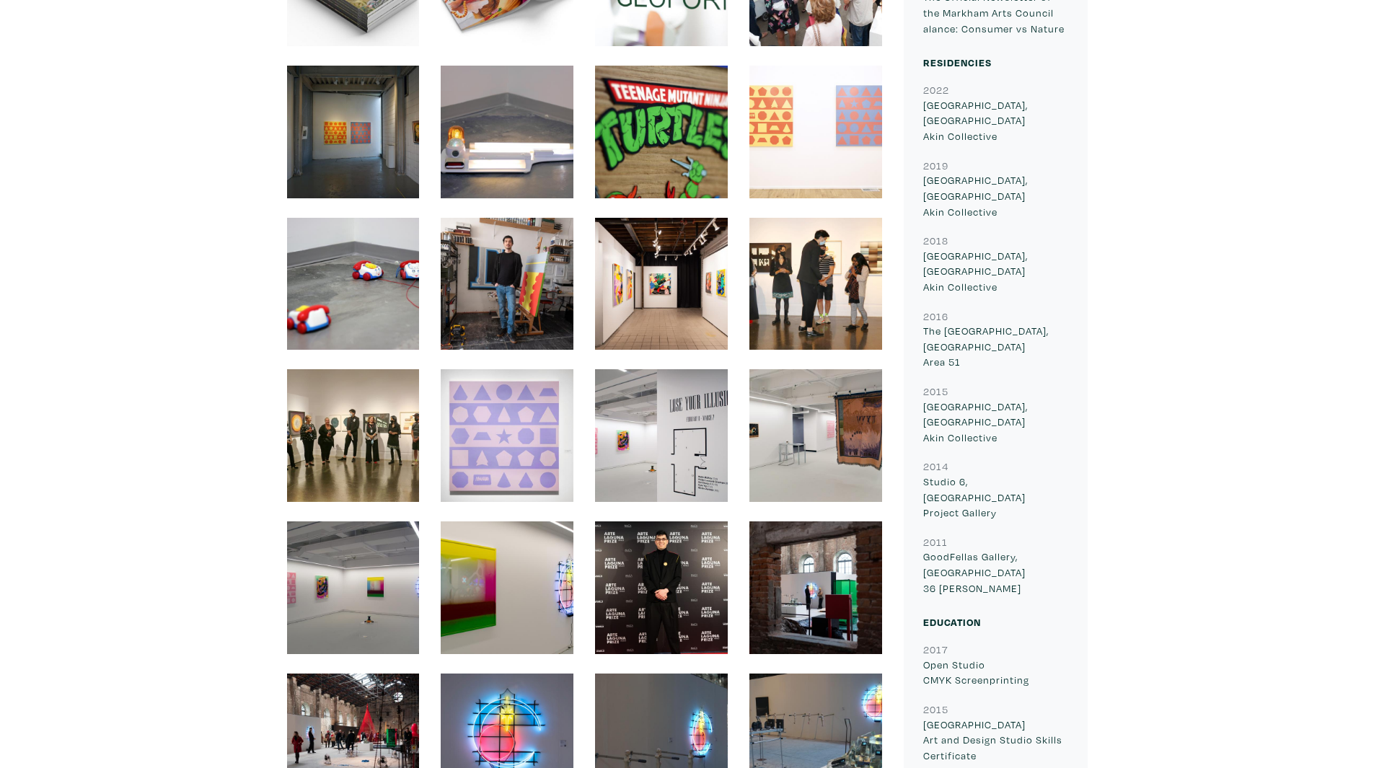
drag, startPoint x: 1014, startPoint y: 358, endPoint x: 936, endPoint y: 178, distance: 196.4
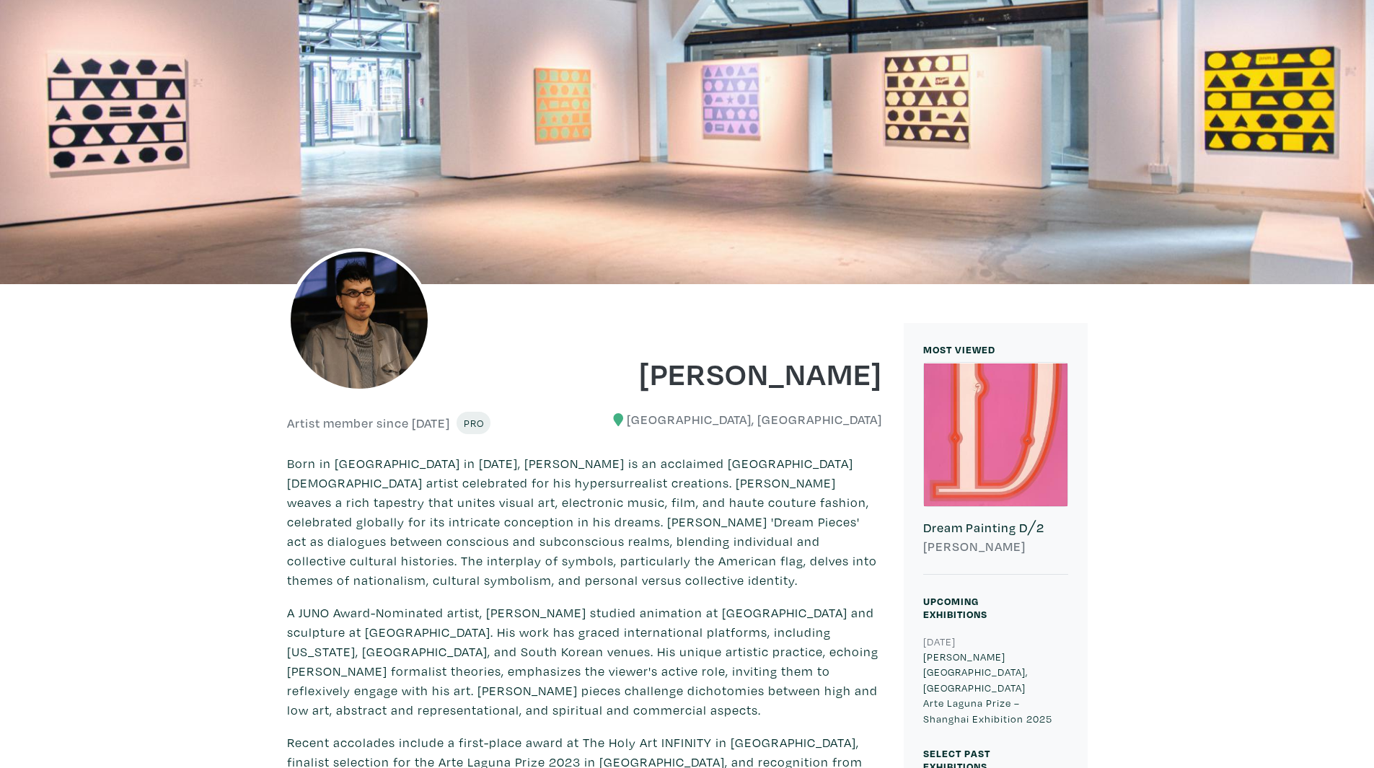
scroll to position [288, 0]
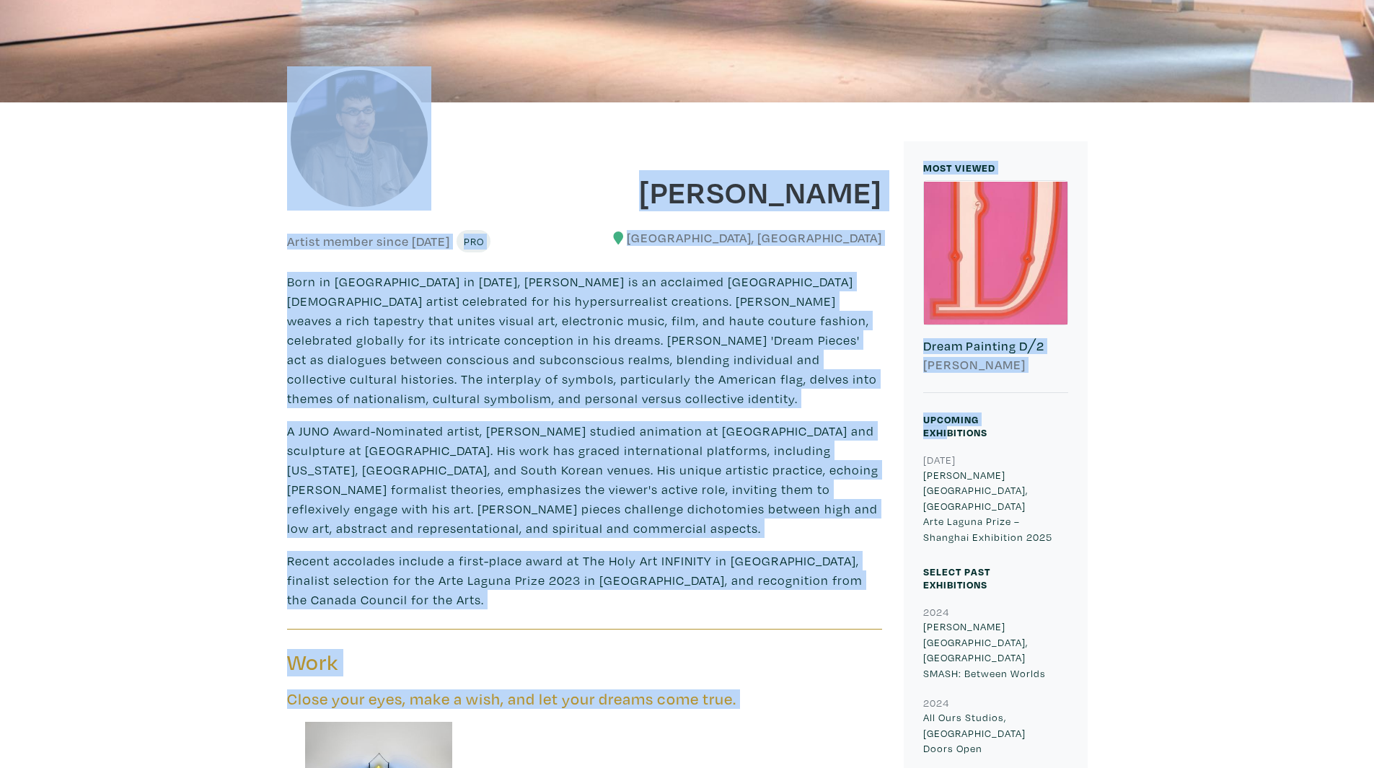
drag, startPoint x: 186, startPoint y: 94, endPoint x: 944, endPoint y: 442, distance: 833.7
click at [844, 426] on p "A JUNO Award-Nominated artist, Yip studied animation at Sheridan College and sc…" at bounding box center [584, 479] width 595 height 117
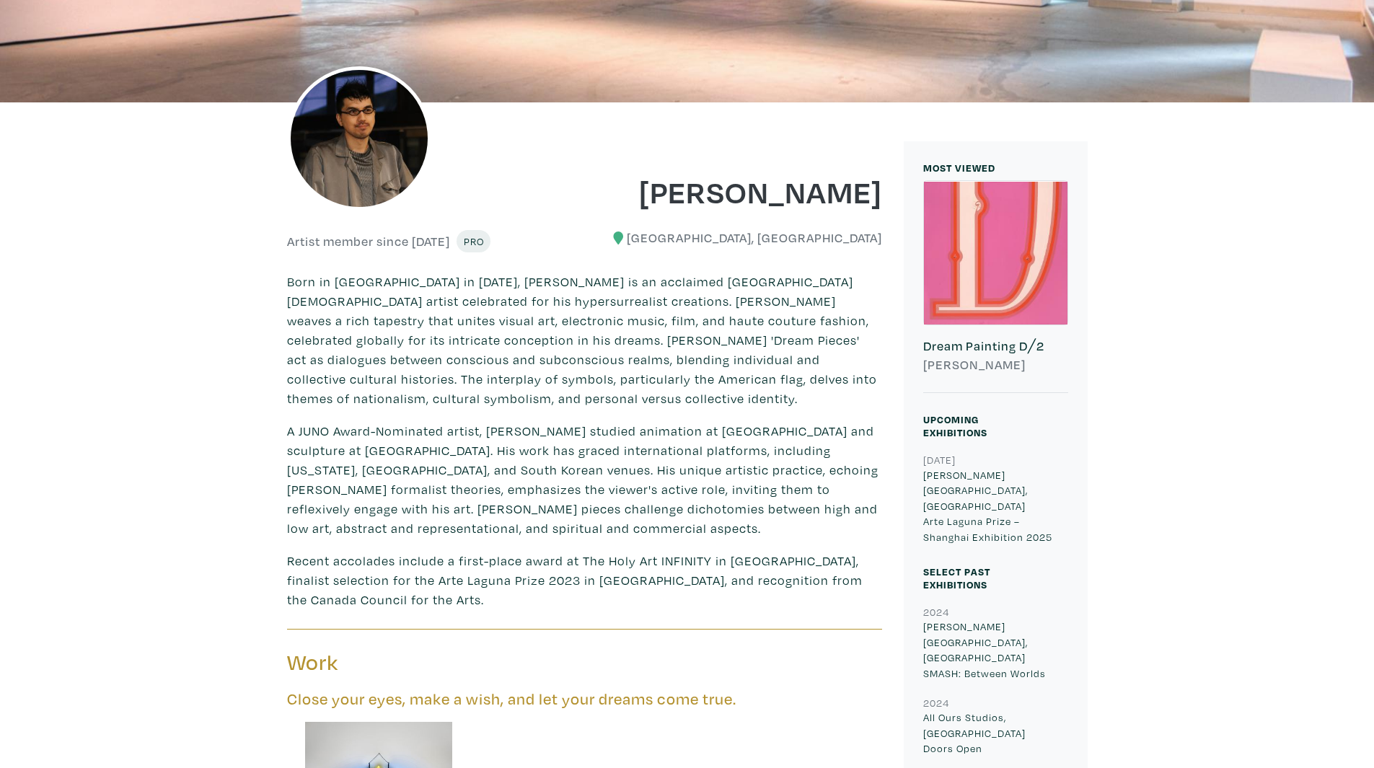
drag, startPoint x: 1025, startPoint y: 510, endPoint x: 912, endPoint y: 427, distance: 140.2
click at [912, 427] on div "Upcoming Exhibitions 2024-11-01 EKA·Tianwu, Shanghai Arte Laguna Prize – Shangh…" at bounding box center [995, 478] width 167 height 133
click at [912, 427] on div "Upcoming Exhibitions" at bounding box center [981, 431] width 139 height 39
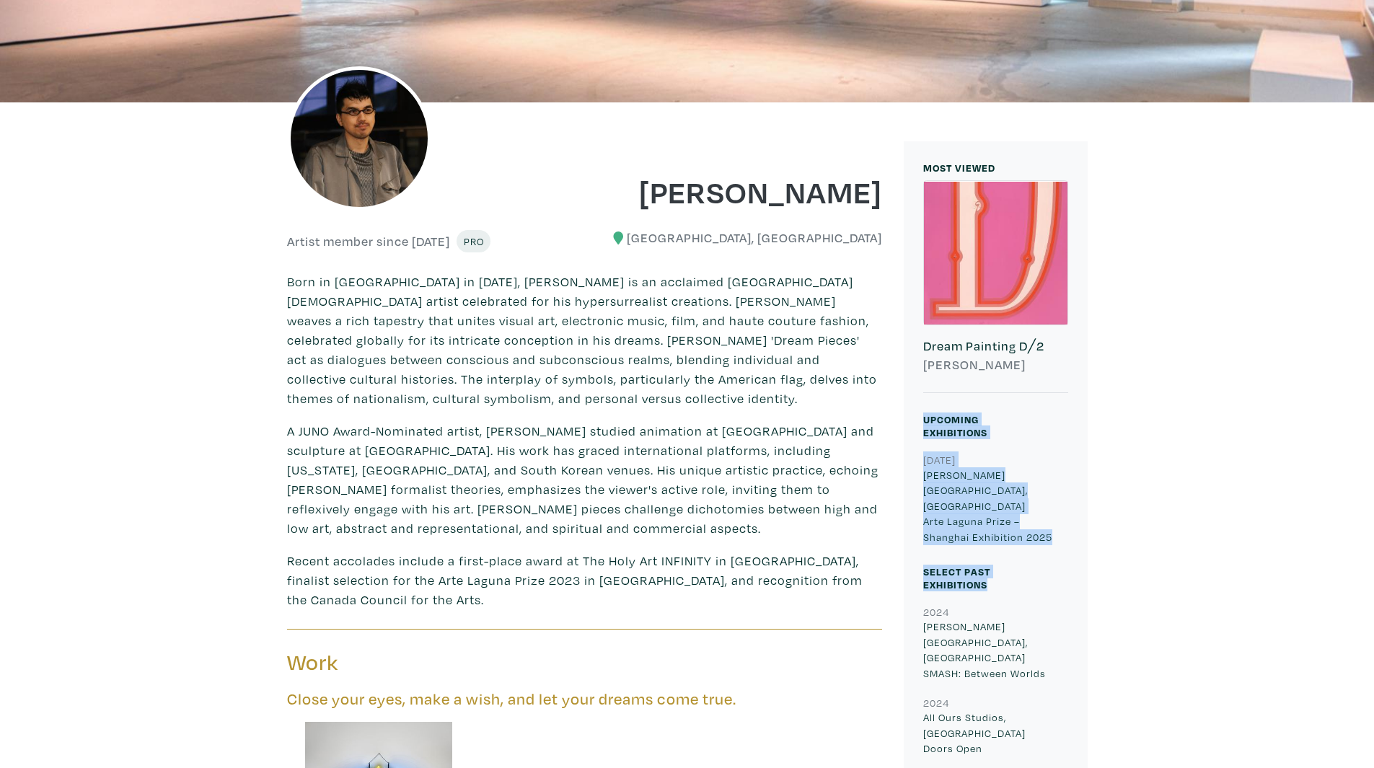
drag, startPoint x: 944, startPoint y: 420, endPoint x: 1074, endPoint y: 518, distance: 162.2
click at [1066, 511] on p "EKA·Tianwu, Shanghai Arte Laguna Prize – Shanghai Exhibition 2025" at bounding box center [995, 506] width 145 height 78
drag, startPoint x: 1058, startPoint y: 502, endPoint x: 919, endPoint y: 430, distance: 156.7
click at [919, 430] on div "Upcoming Exhibitions 2024-11-01 EKA·Tianwu, Shanghai Arte Laguna Prize – Shangh…" at bounding box center [995, 478] width 167 height 133
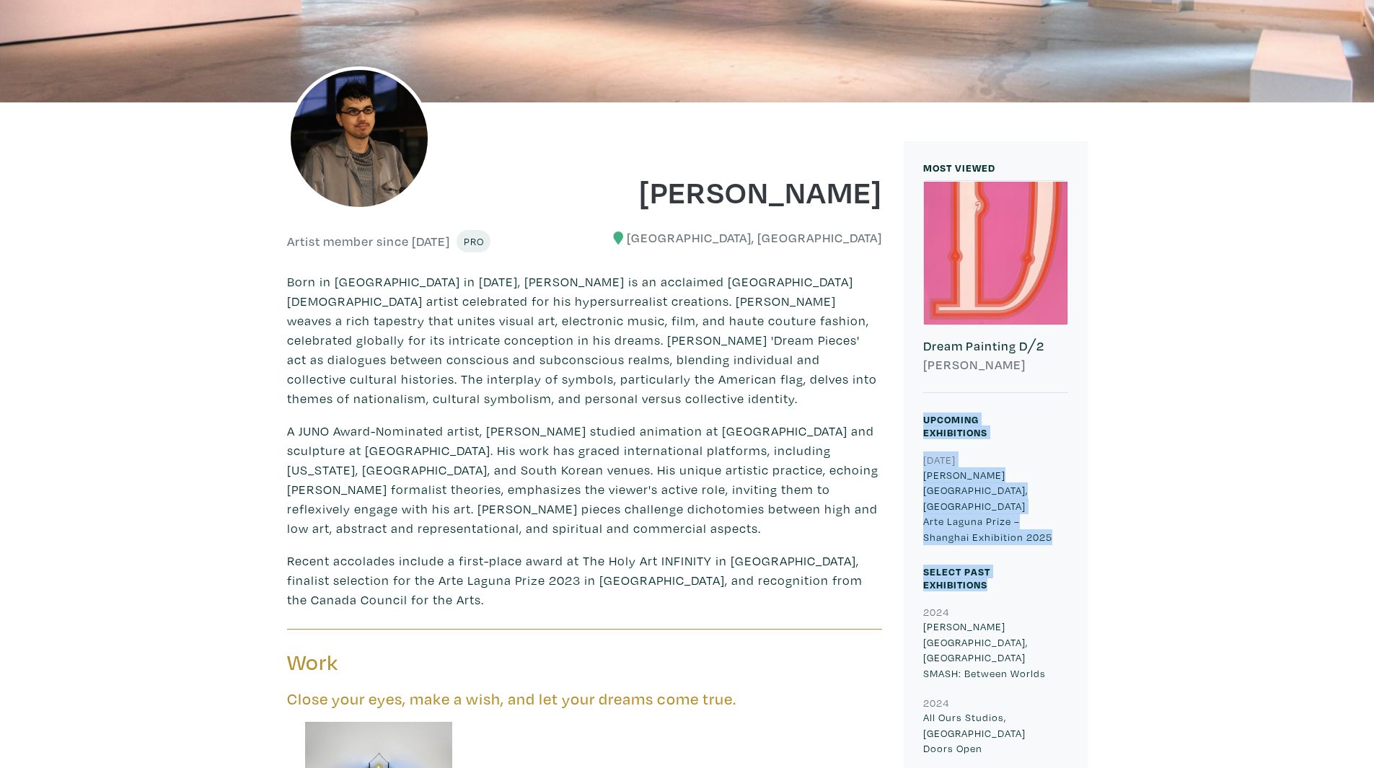
click at [919, 430] on div "Upcoming Exhibitions" at bounding box center [981, 431] width 139 height 39
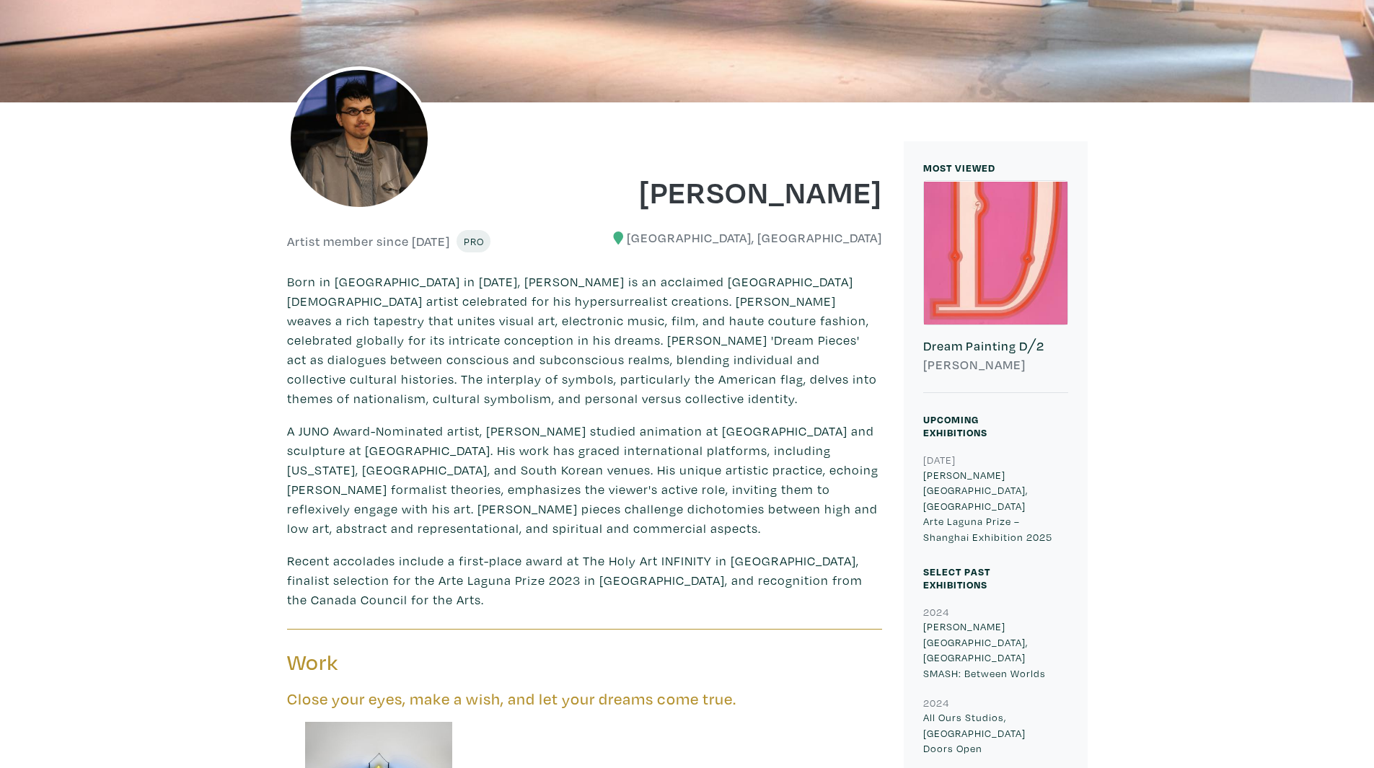
click at [920, 455] on div "2024-11-01 EKA·Tianwu, Shanghai Arte Laguna Prize – Shanghai Exhibition 2025" at bounding box center [995, 498] width 167 height 94
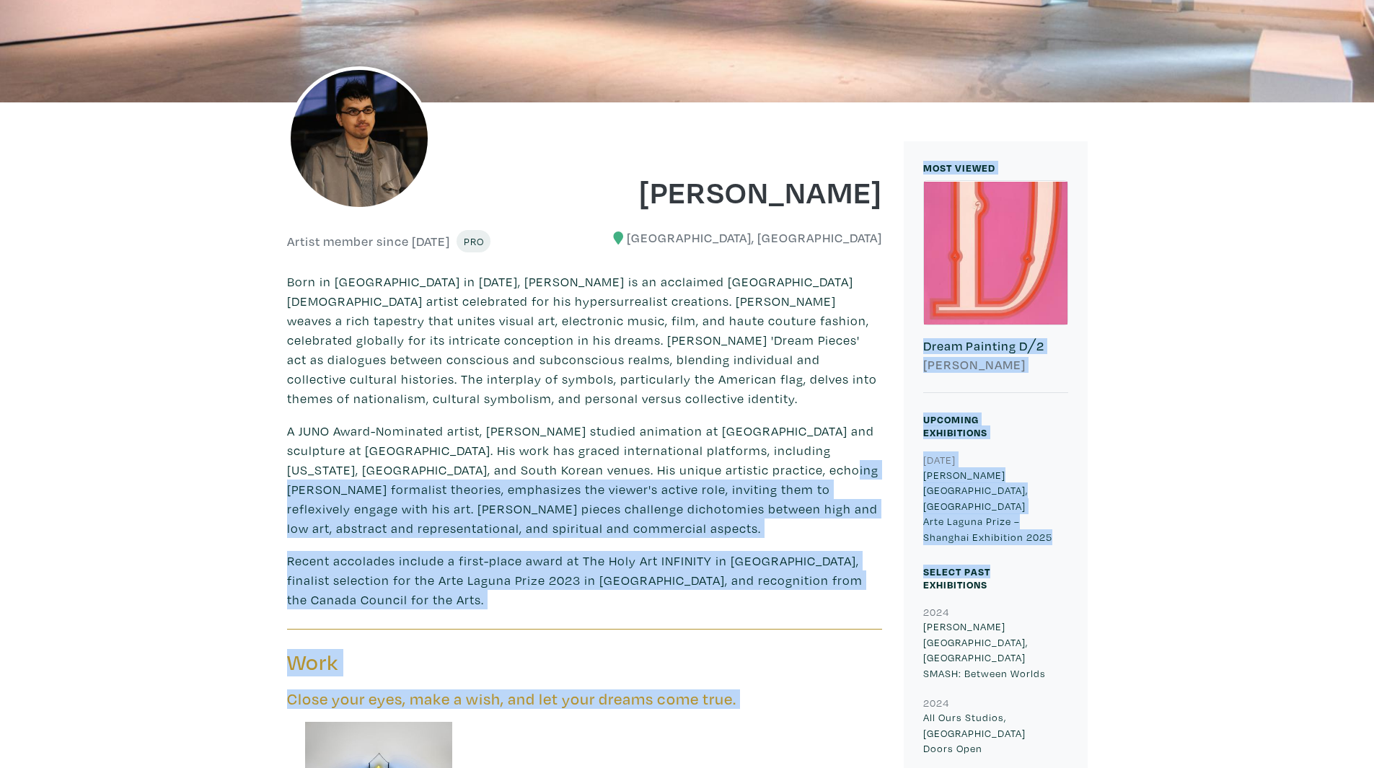
drag, startPoint x: 984, startPoint y: 519, endPoint x: 695, endPoint y: 456, distance: 295.9
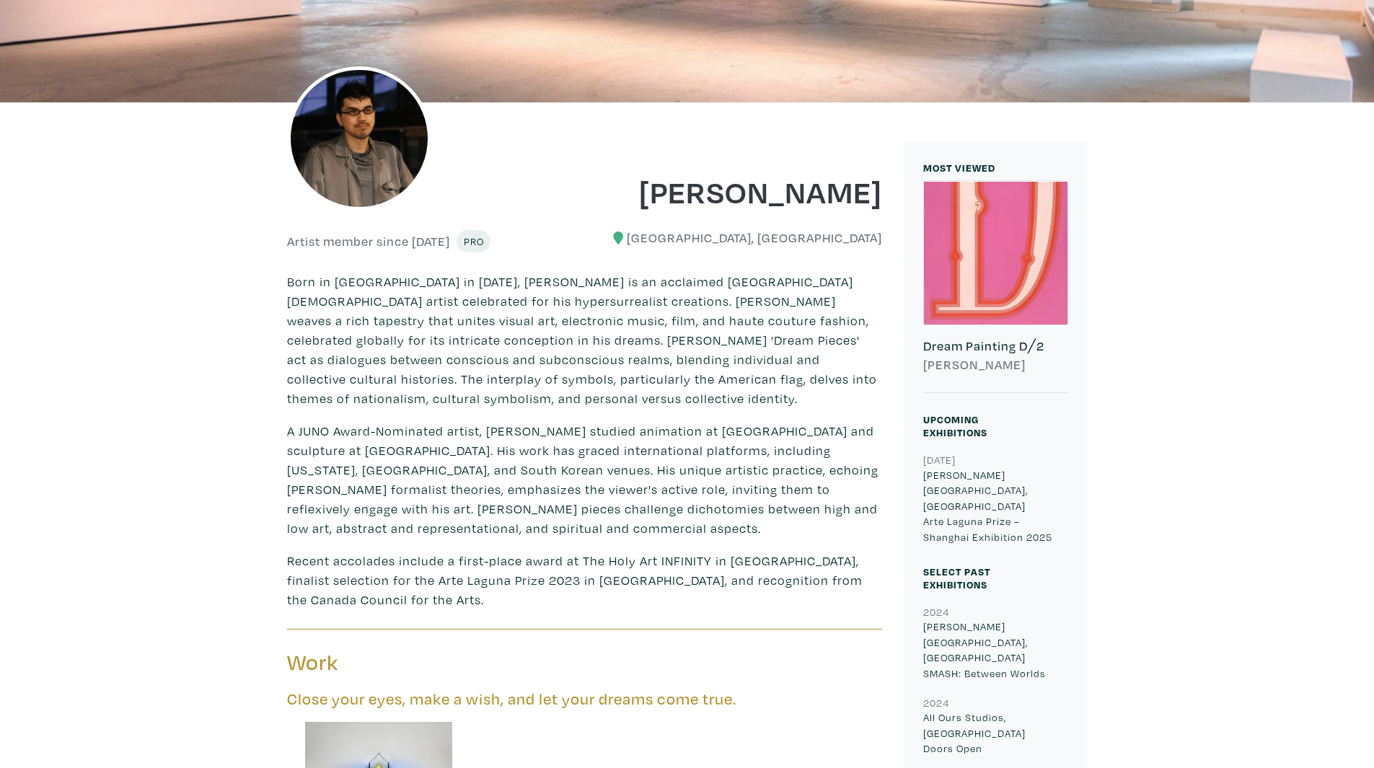
click at [693, 455] on p "A JUNO Award-Nominated artist, Yip studied animation at Sheridan College and sc…" at bounding box center [584, 479] width 595 height 117
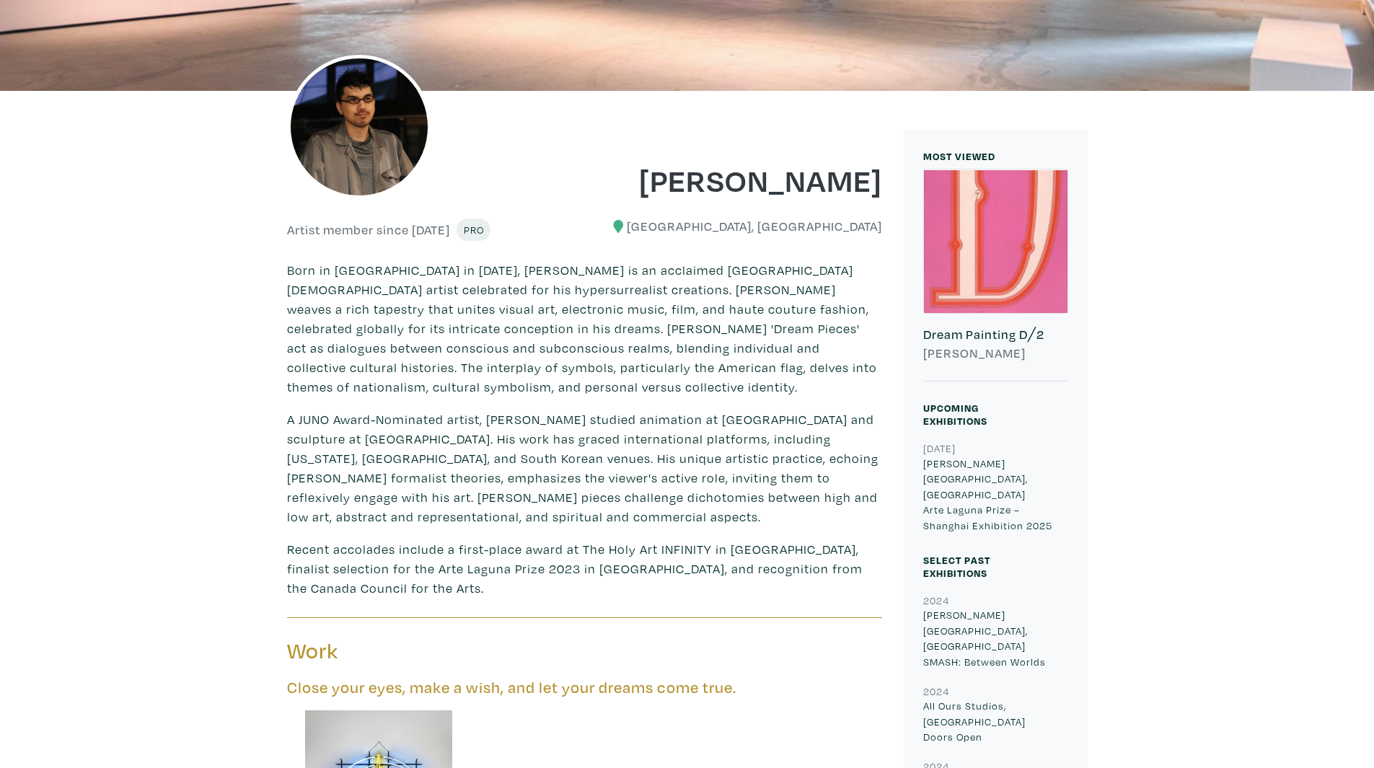
scroll to position [433, 0]
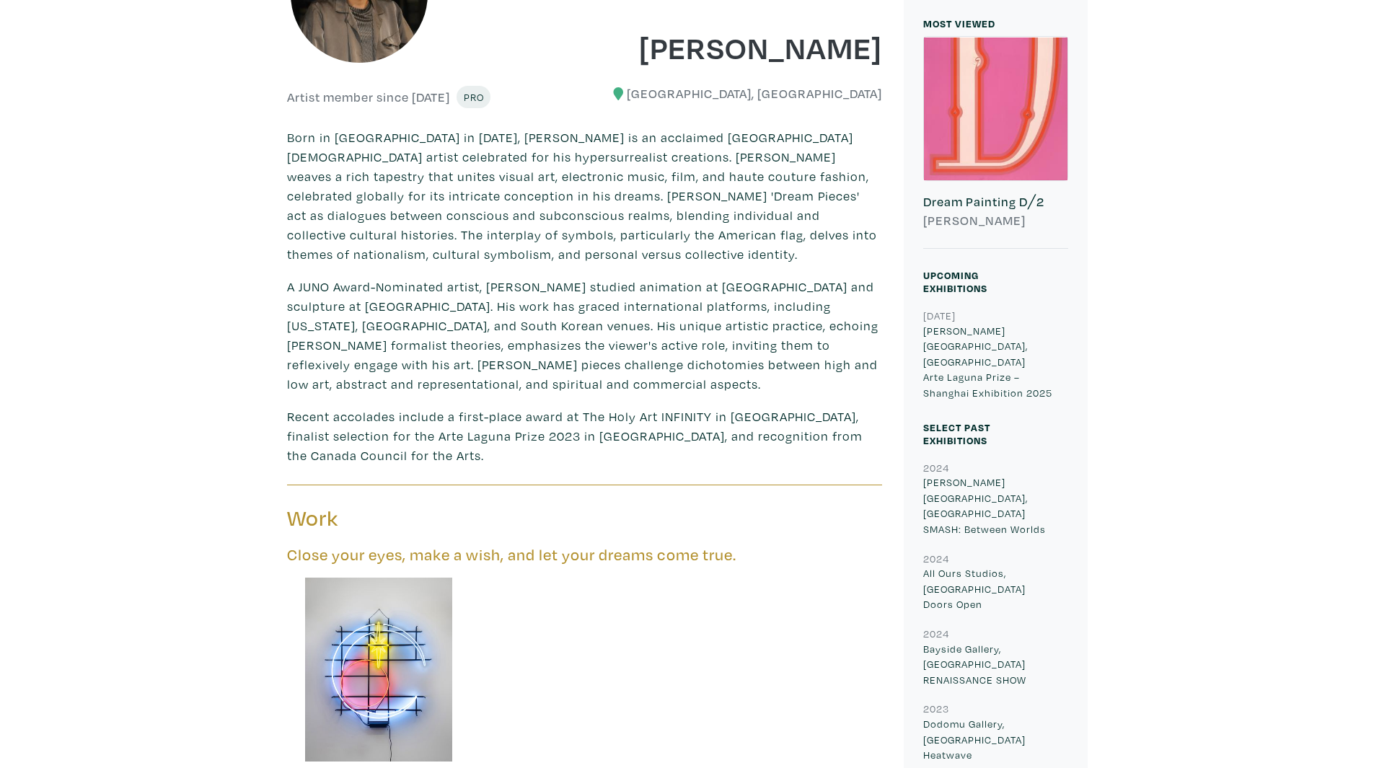
drag, startPoint x: 1090, startPoint y: 357, endPoint x: 921, endPoint y: 15, distance: 381.5
drag, startPoint x: 921, startPoint y: 15, endPoint x: 918, endPoint y: 242, distance: 227.1
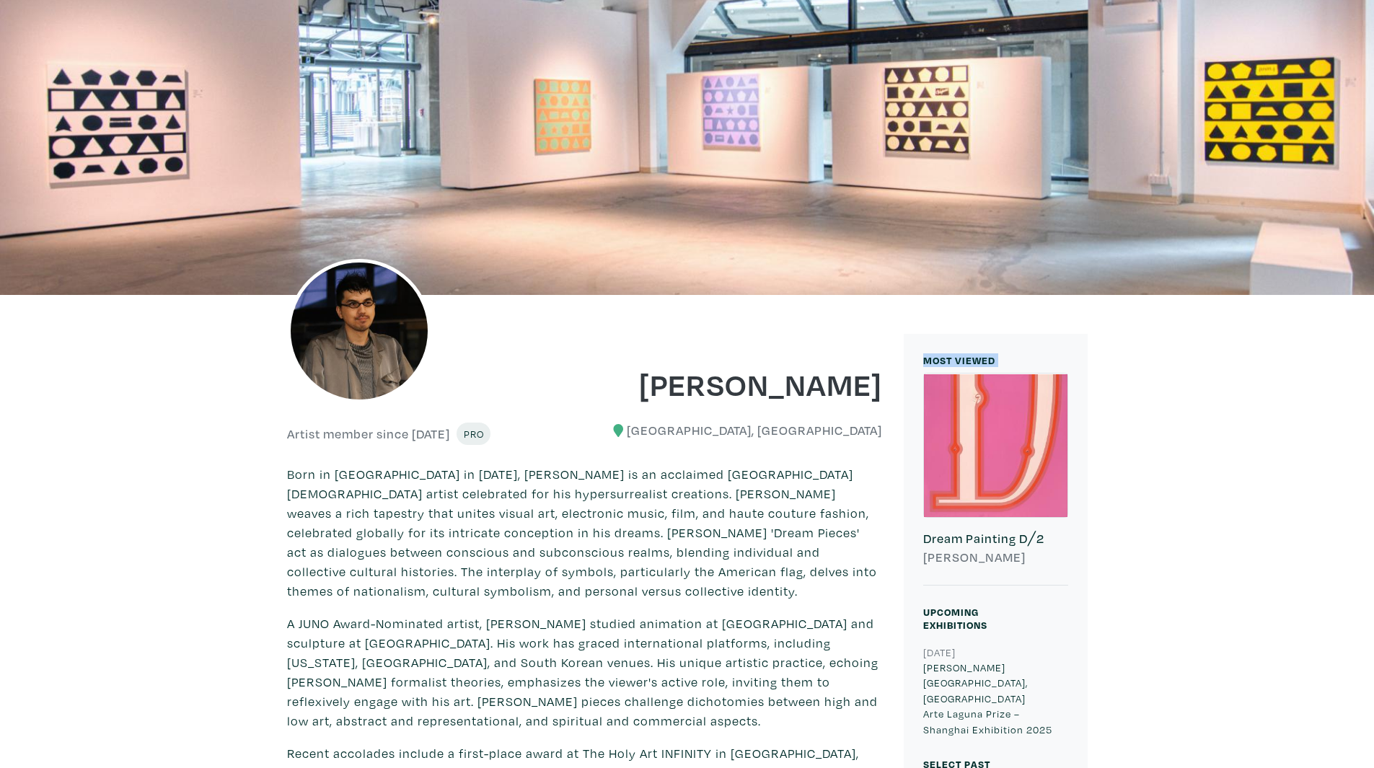
scroll to position [0, 0]
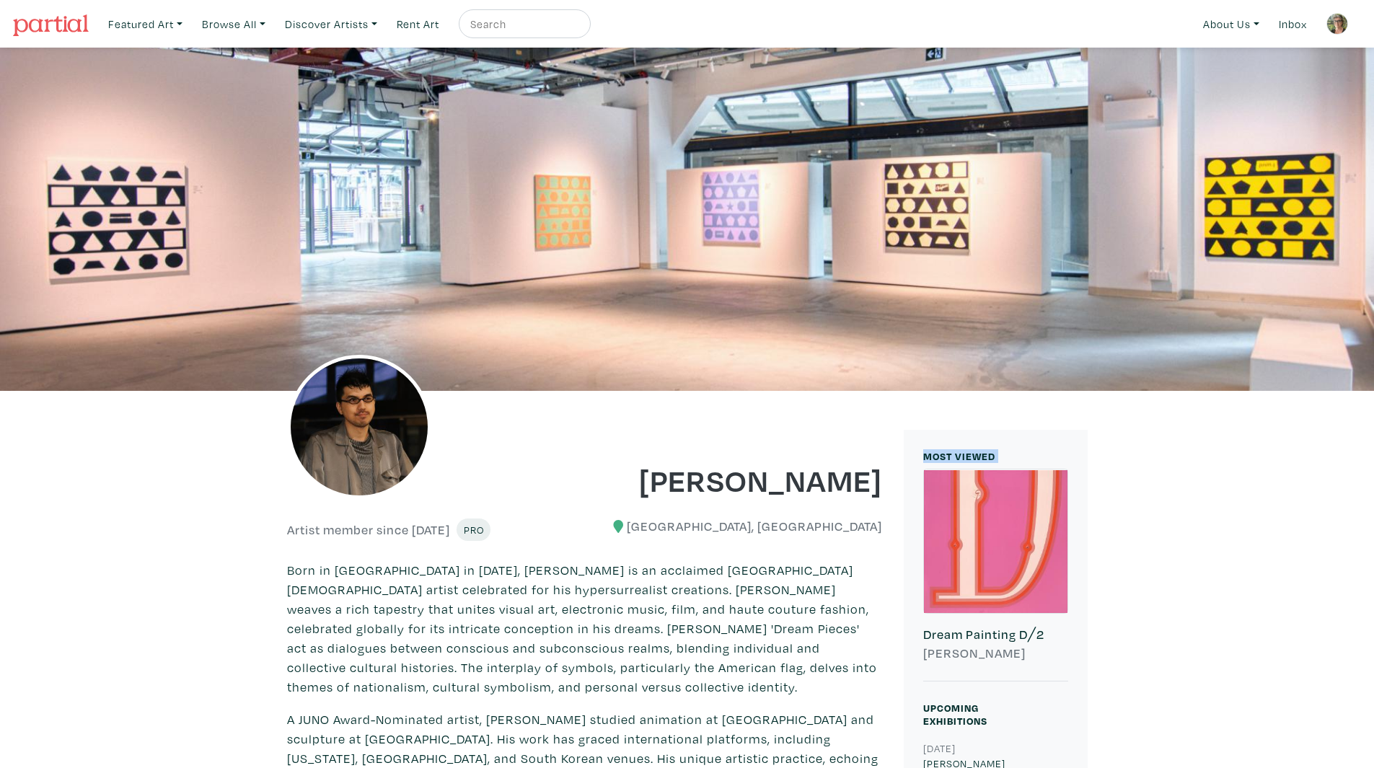
click at [41, 15] on img at bounding box center [51, 25] width 76 height 22
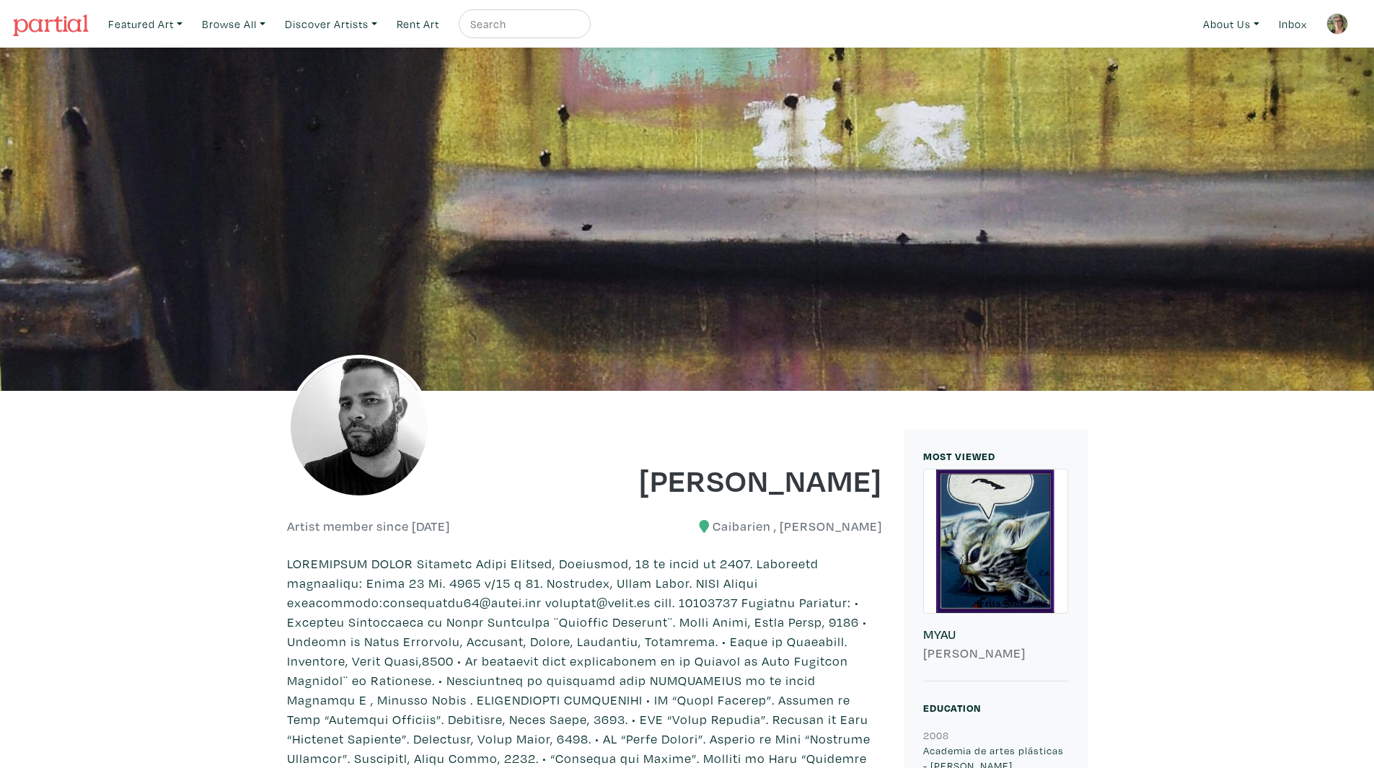
click at [41, 29] on img at bounding box center [51, 25] width 76 height 22
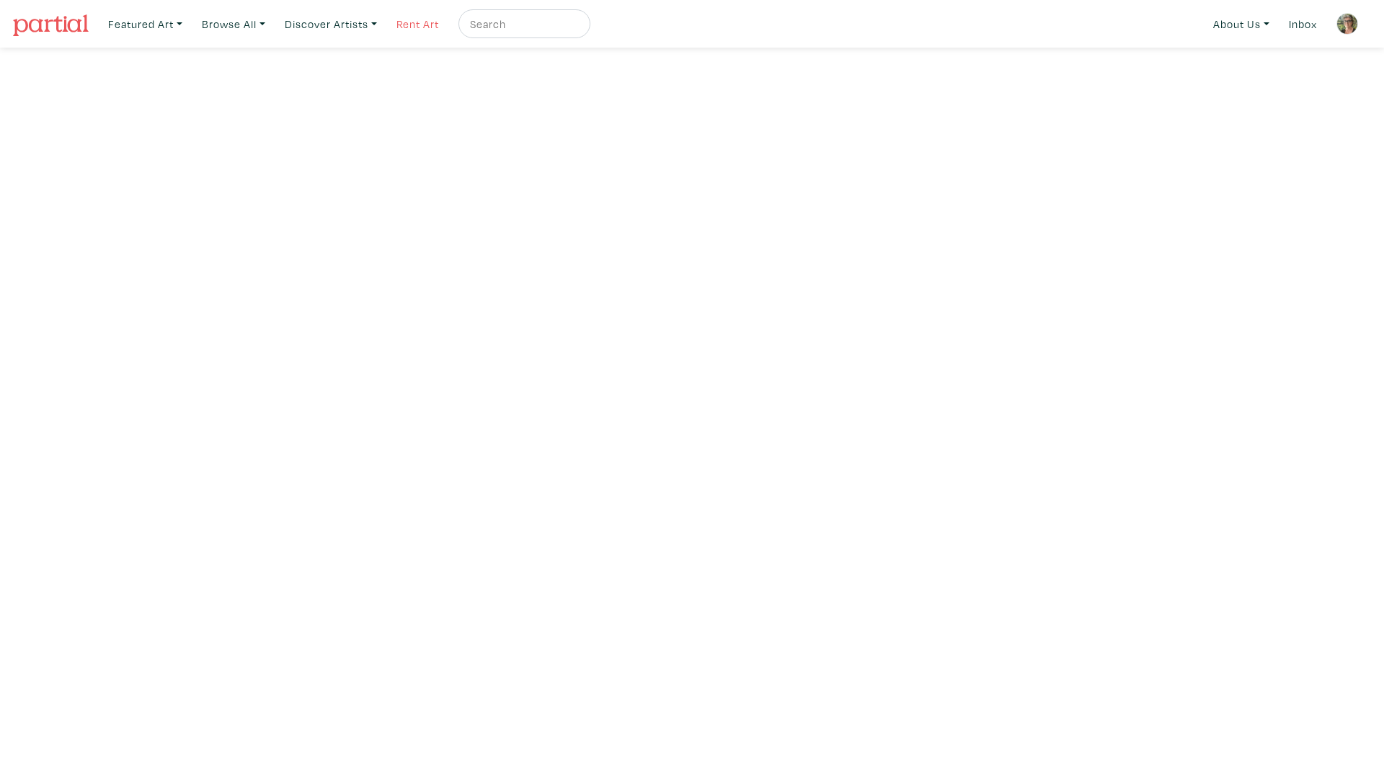
click at [424, 24] on link "Rent Art" at bounding box center [418, 24] width 56 height 30
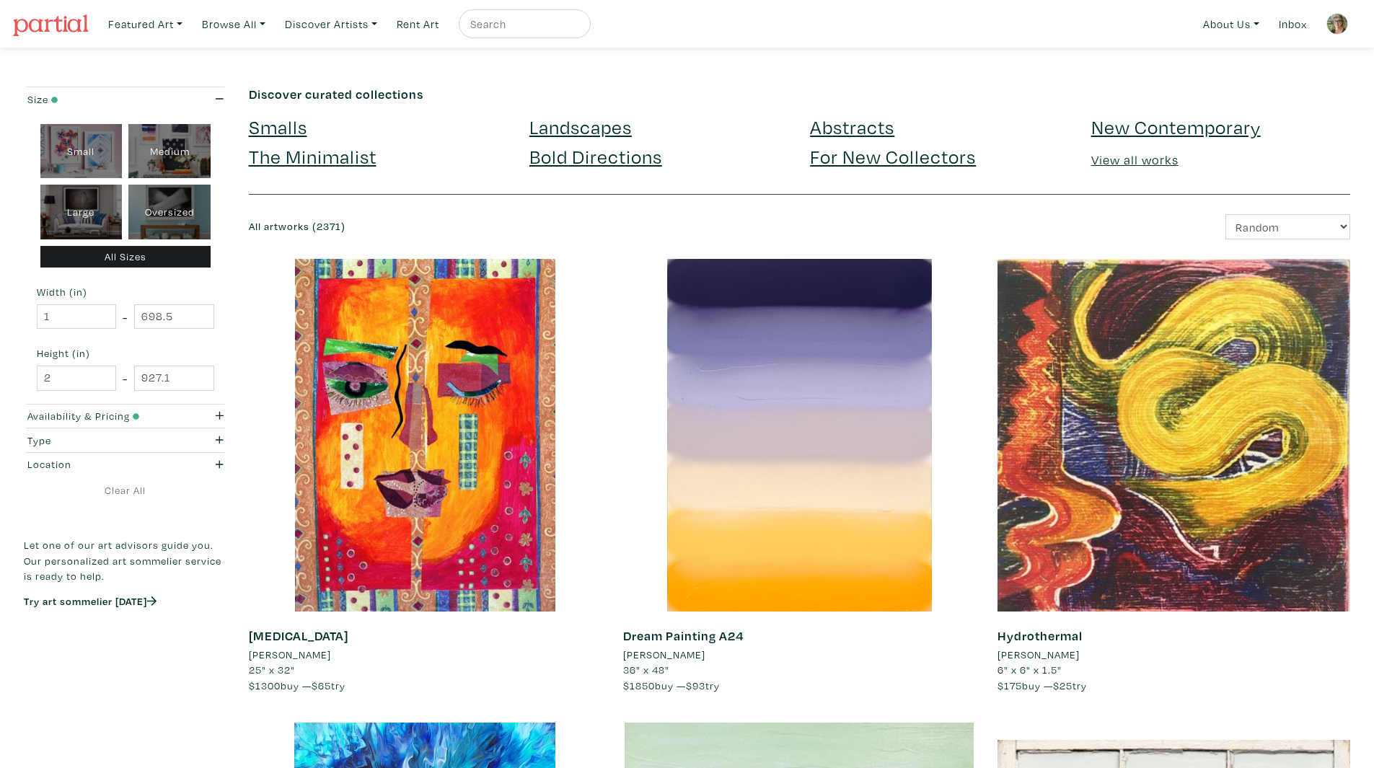
click at [73, 26] on img at bounding box center [51, 25] width 76 height 22
